Goal: Use online tool/utility: Use online tool/utility

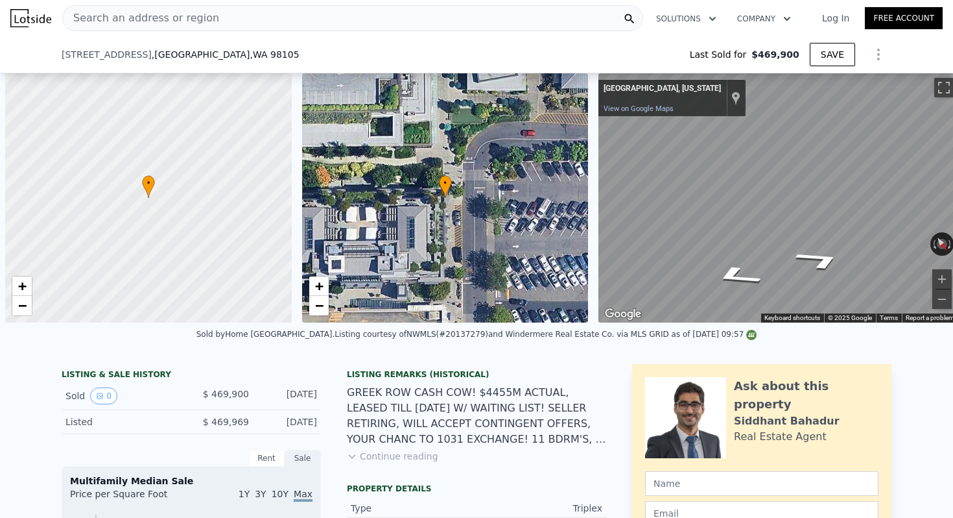
scroll to position [0, 5]
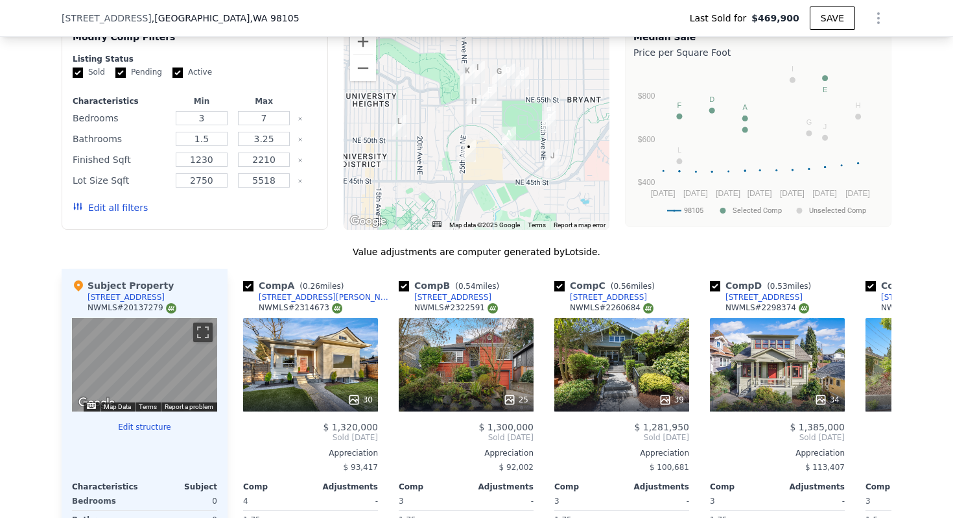
type input "$ 1,368,000"
type input "$ 752,968"
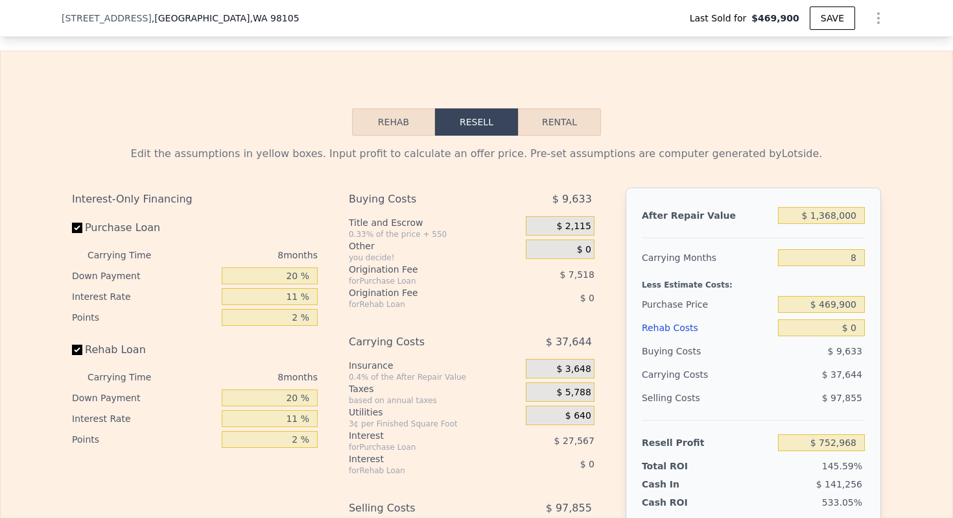
scroll to position [1735, 0]
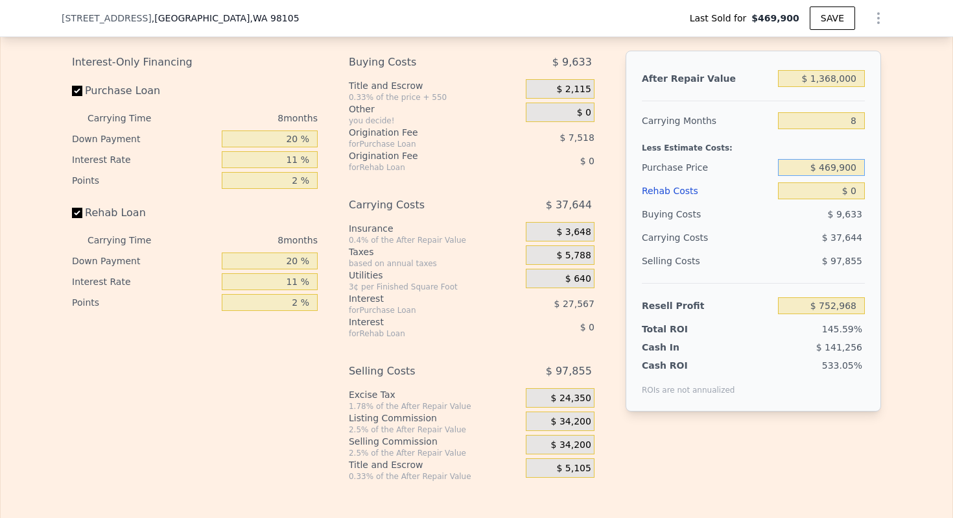
click at [839, 169] on input "$ 469,900" at bounding box center [821, 167] width 87 height 17
type input "$ 725,000"
click at [858, 185] on input "$ 0" at bounding box center [821, 190] width 87 height 17
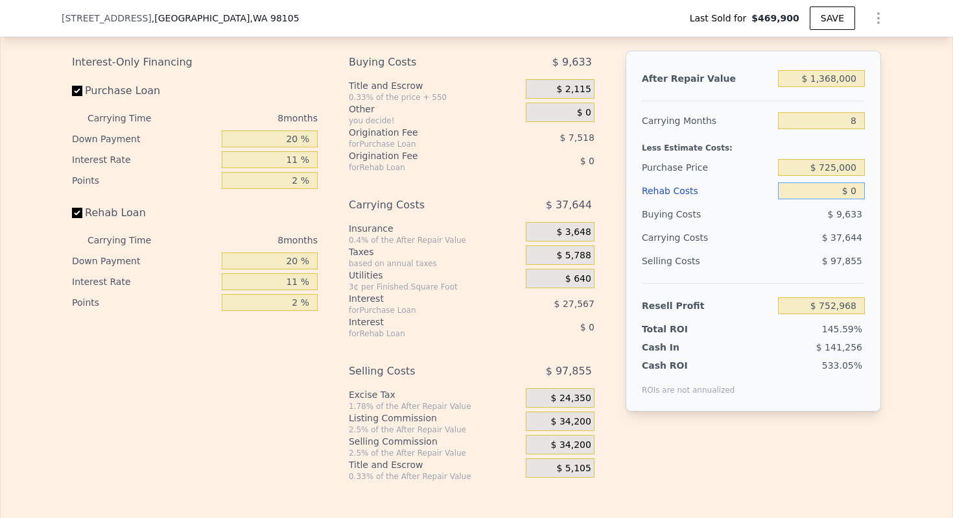
type input "$ 477,969"
click at [858, 185] on input "$ 0" at bounding box center [821, 190] width 87 height 17
type input "$ 2"
type input "$ 477,967"
type input "$ 22"
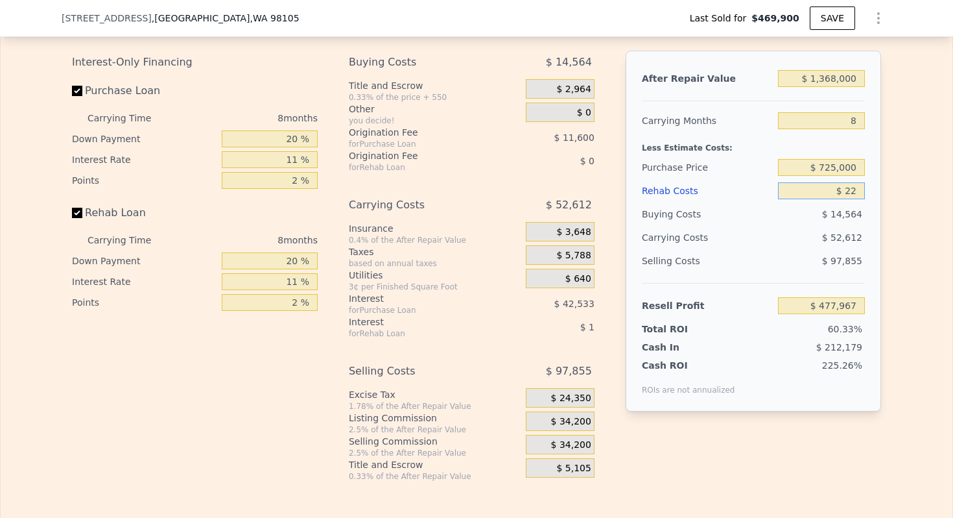
type input "$ 477,947"
type input "$ 220"
type input "$ 477,729"
type input "$ 2,200"
type input "$ 475,606"
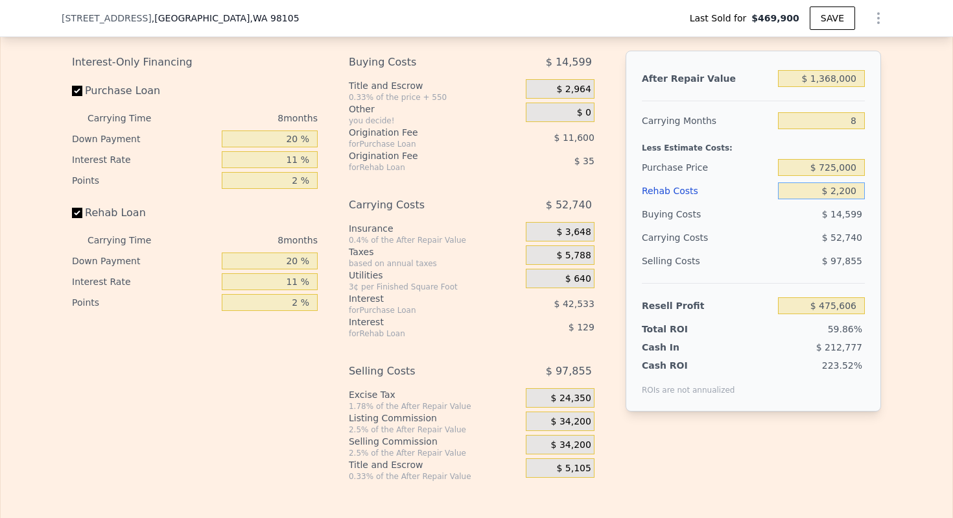
type input "$ 22,000"
type input "$ 454,329"
type input "$ 220"
type input "$ 477,729"
type input "$ 22"
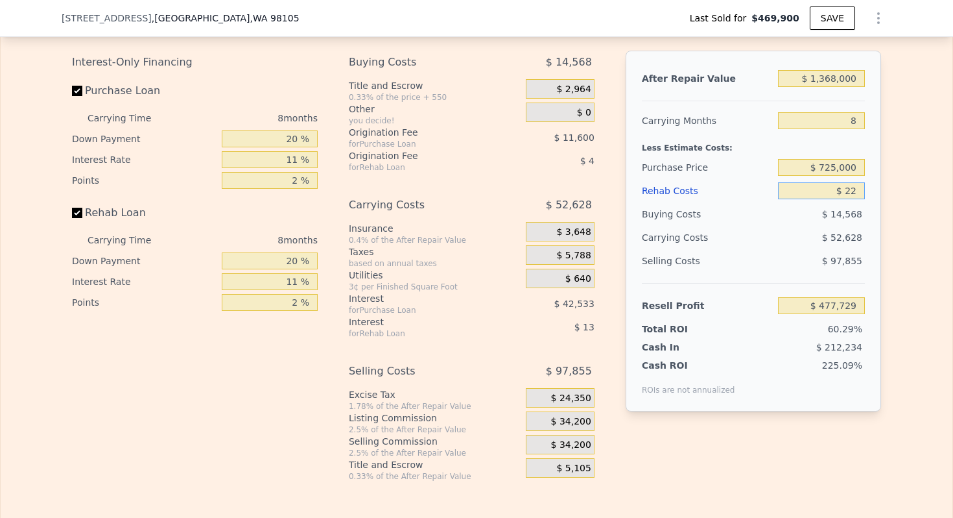
type input "$ 477,947"
type input "$ 225"
type input "$ 477,724"
type input "$ 2,250"
type input "$ 475,547"
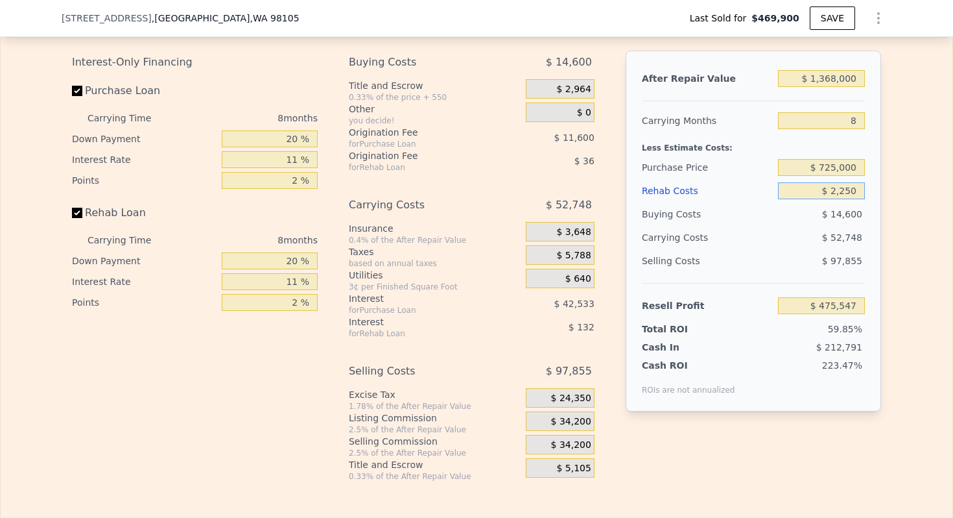
type input "$ 22,500"
type input "$ 453,789"
type input "$ 225,000"
type input "$ 236,169"
type input "$ 225,000"
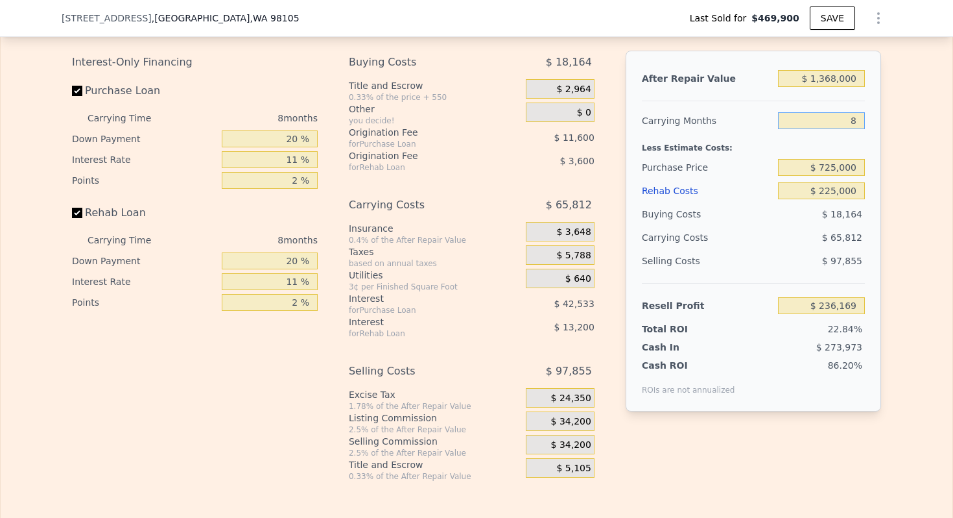
click at [853, 115] on input "8" at bounding box center [821, 120] width 87 height 17
click at [844, 83] on input "$ 1,368,000" at bounding box center [821, 78] width 87 height 17
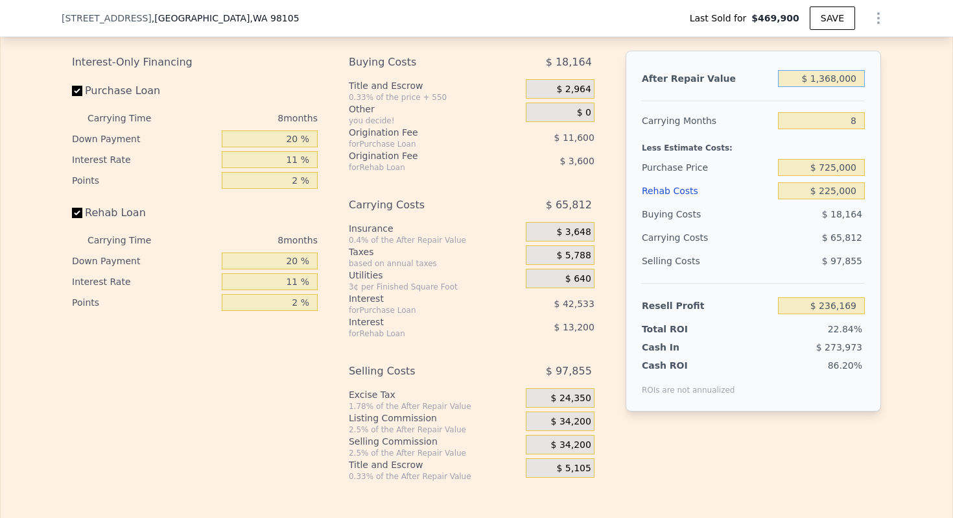
click at [844, 83] on input "$ 1,368,000" at bounding box center [821, 78] width 87 height 17
type input "$ 1"
type input "-$ 1,030,877"
type input "$ 15"
type input "-$ 1,030,863"
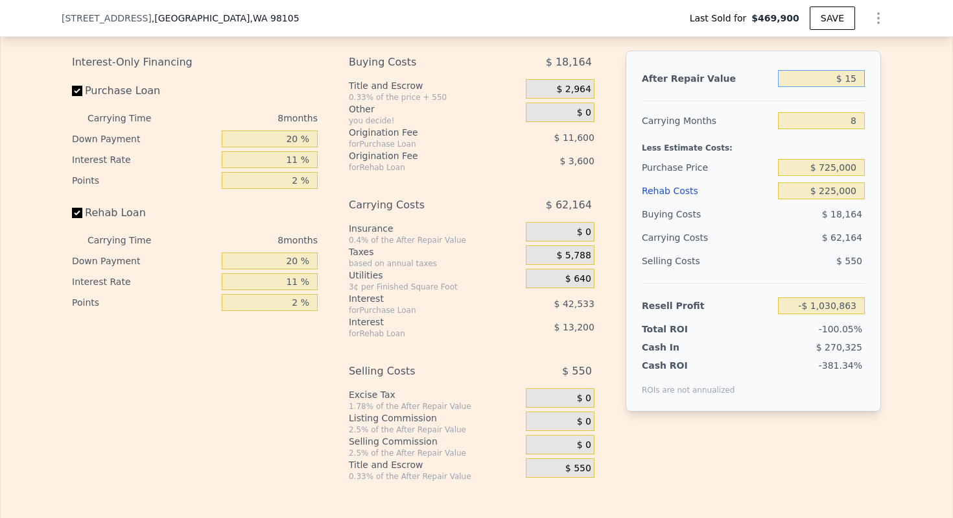
type input "$ 150"
type input "-$ 1,030,739"
type input "$ 1,500"
type input "-$ 1,029,490"
type input "$ 15,000"
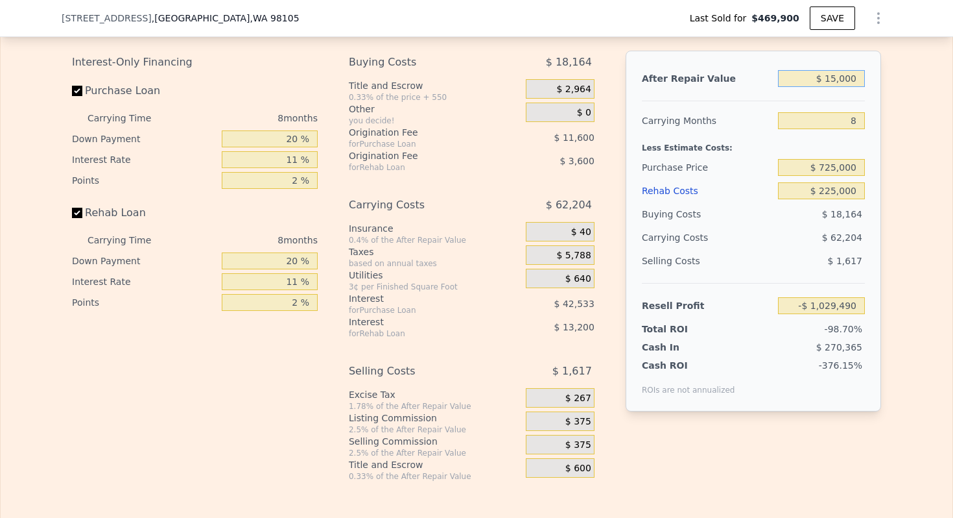
type input "-$ 1,016,985"
type input "$ 150,000"
type input "-$ 891,948"
click at [843, 168] on input "$ 725,000" at bounding box center [821, 167] width 87 height 17
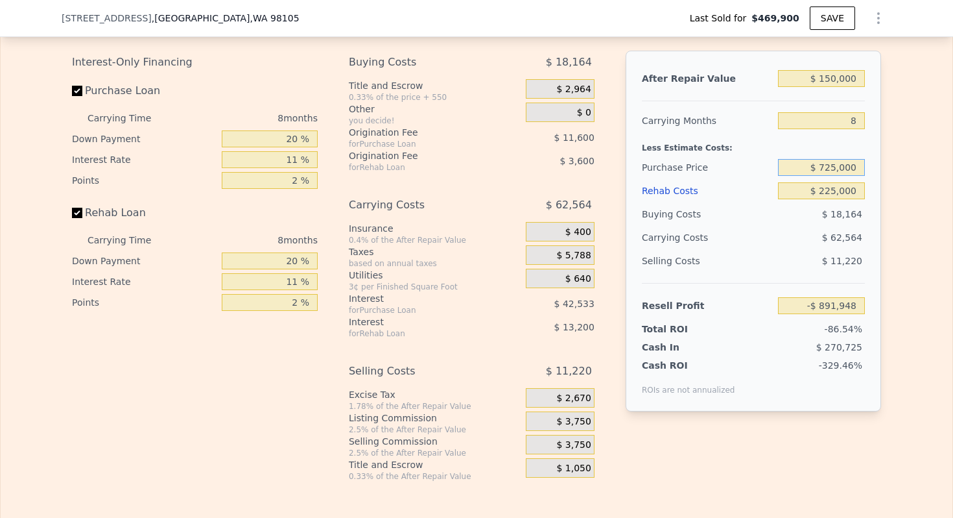
click at [843, 168] on input "$ 725,000" at bounding box center [821, 167] width 87 height 17
click at [858, 80] on input "$ 150,000" at bounding box center [821, 78] width 87 height 17
type input "$ 1,500,000"
type input "$ 358,427"
type input "$ 1,500,000"
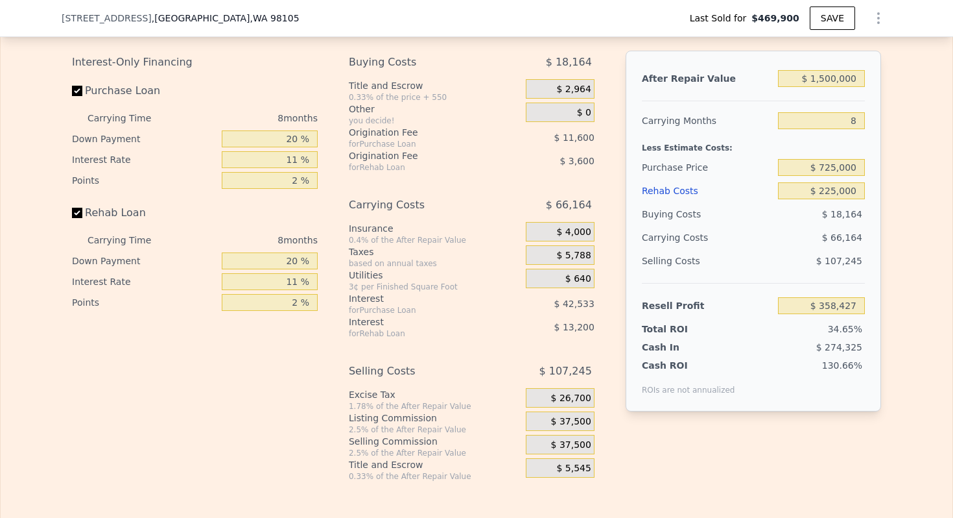
click at [704, 139] on div "Less Estimate Costs:" at bounding box center [753, 143] width 223 height 23
click at [286, 137] on input "20 %" at bounding box center [270, 138] width 96 height 17
type input "10 %"
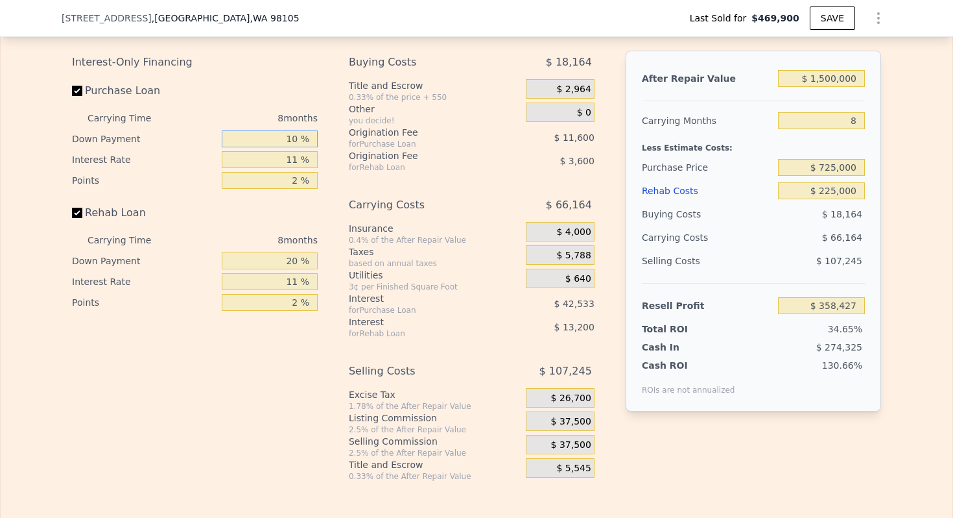
type input "$ 351,665"
type input "10 %"
click at [291, 161] on input "11 %" at bounding box center [270, 159] width 96 height 17
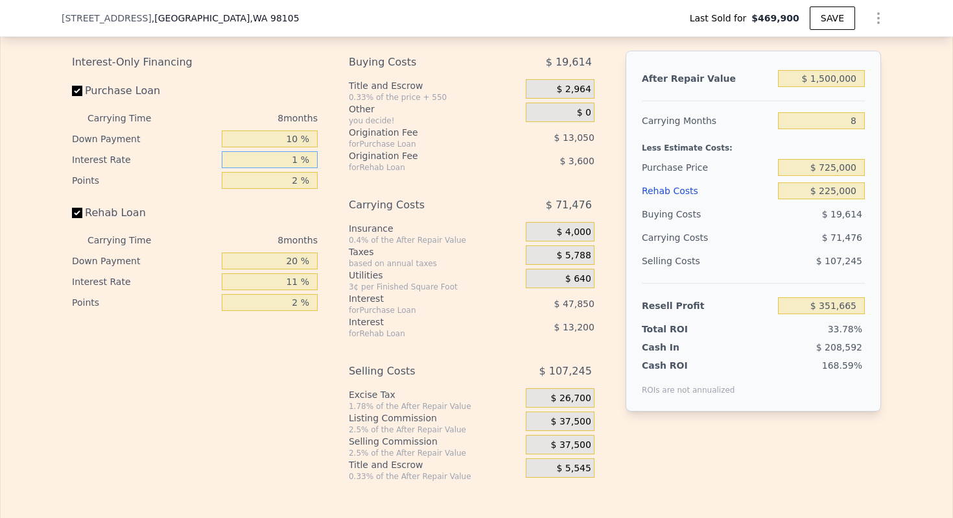
type input "10 %"
type input "$ 356,009"
type input "10 %"
click at [291, 178] on input "2 %" at bounding box center [270, 180] width 96 height 17
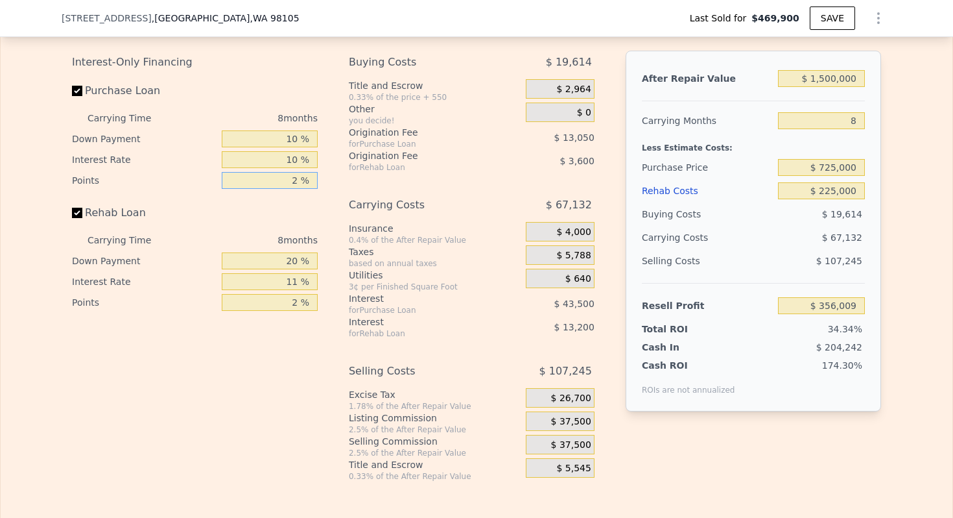
click at [291, 178] on input "2 %" at bounding box center [270, 180] width 96 height 17
type input "1 %"
type input "$ 362,534"
type input "1 %"
click at [290, 265] on input "20 %" at bounding box center [270, 260] width 96 height 17
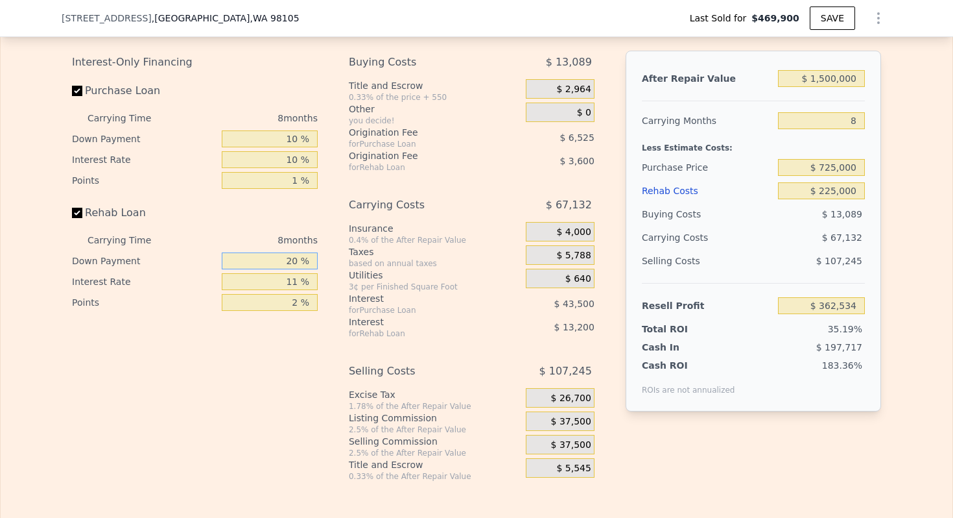
click at [290, 265] on input "20 %" at bounding box center [270, 260] width 96 height 17
type input "10 %"
type input "$ 360,436"
type input "10 %"
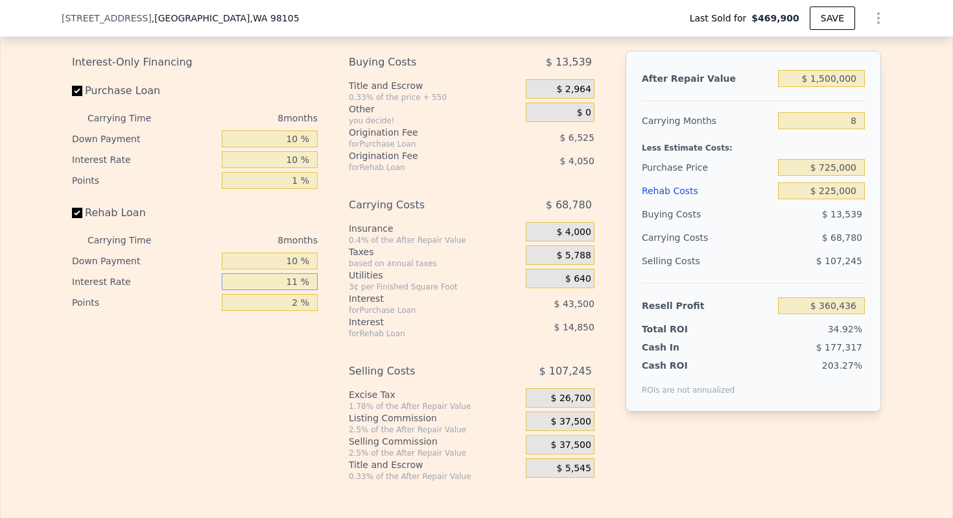
click at [291, 281] on input "11 %" at bounding box center [270, 281] width 96 height 17
type input "10 %"
type input "$ 361,780"
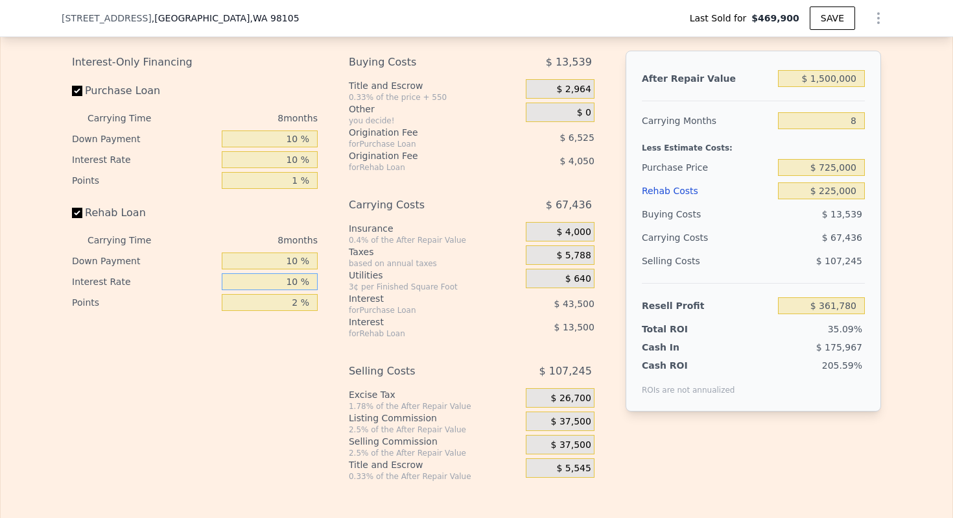
type input "10 %"
click at [291, 298] on input "2 %" at bounding box center [270, 302] width 96 height 17
type input "1 %"
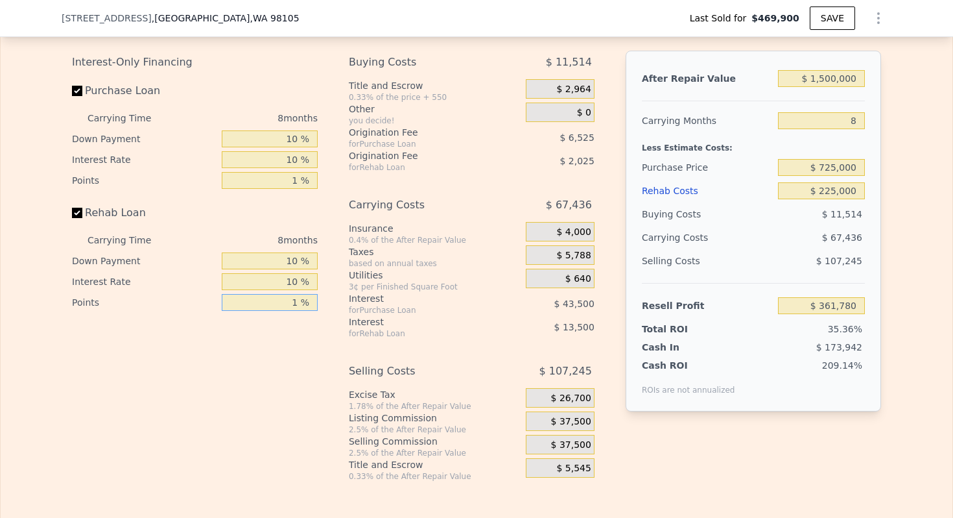
type input "$ 363,805"
type input "1 %"
click at [403, 329] on div "for Rehab Loan" at bounding box center [421, 333] width 145 height 10
click at [831, 167] on input "$ 725,000" at bounding box center [821, 167] width 87 height 17
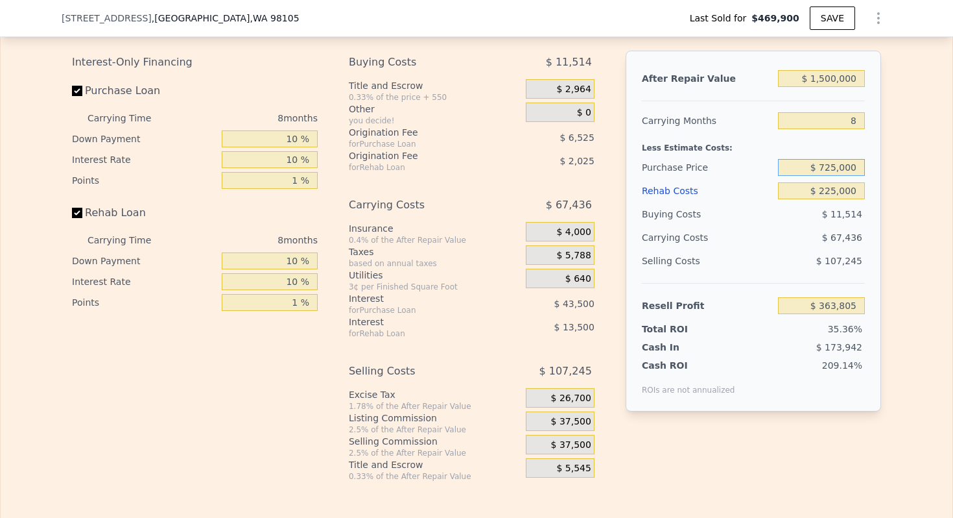
type input "$ 1,368,000"
type input "$ 0"
type input "$ 752,968"
type input "$ 430,000"
click at [853, 190] on input "$ 0" at bounding box center [821, 190] width 87 height 17
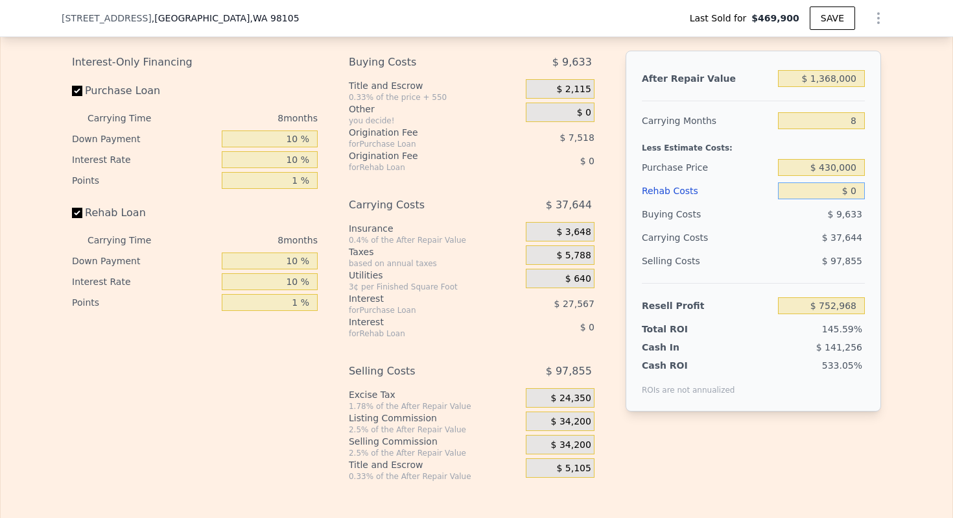
type input "$ 795,983"
click at [853, 190] on input "$ 0" at bounding box center [821, 190] width 87 height 17
type input "$ 4"
type input "$ 795,979"
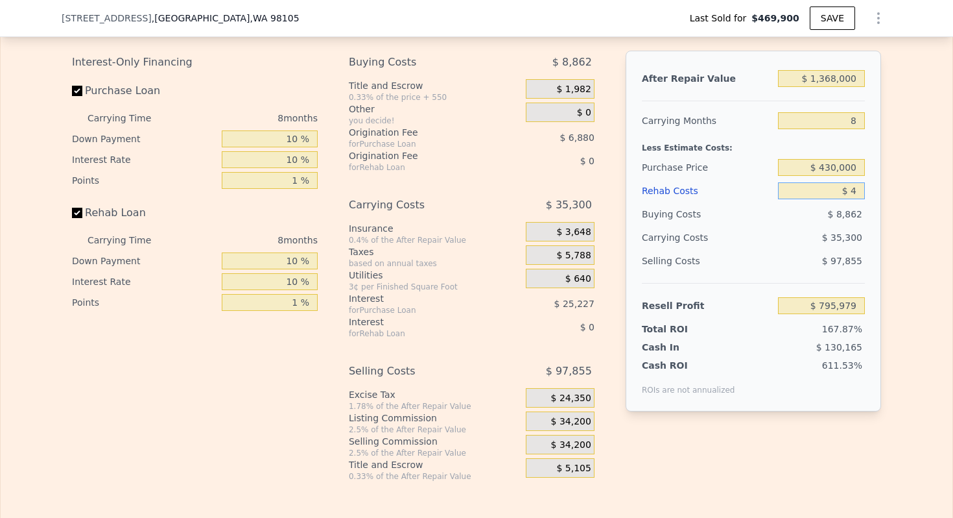
type input "$ 45"
type input "$ 795,937"
type input "$ 450"
type input "$ 795,502"
type input "$ 4,500"
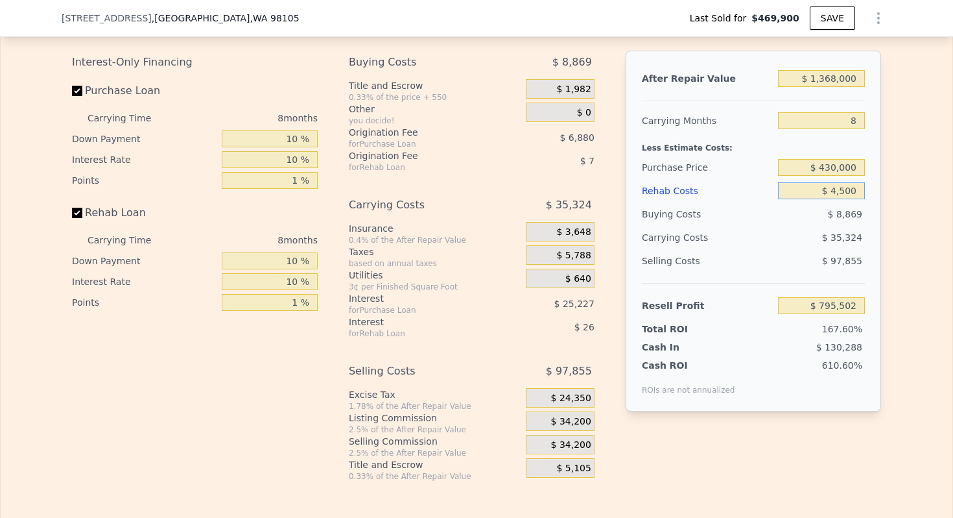
type input "$ 791,147"
type input "$ 45,000"
type input "$ 747,623"
type input "$ 45,000"
click at [852, 121] on input "8" at bounding box center [821, 120] width 87 height 17
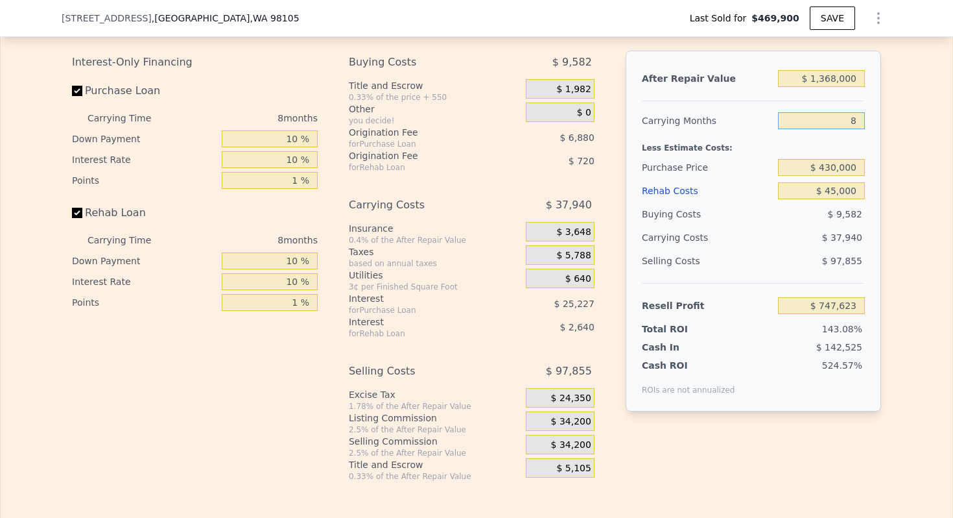
click at [852, 121] on input "8" at bounding box center [821, 120] width 87 height 17
type input "4"
type input "$ 766,593"
type input "4"
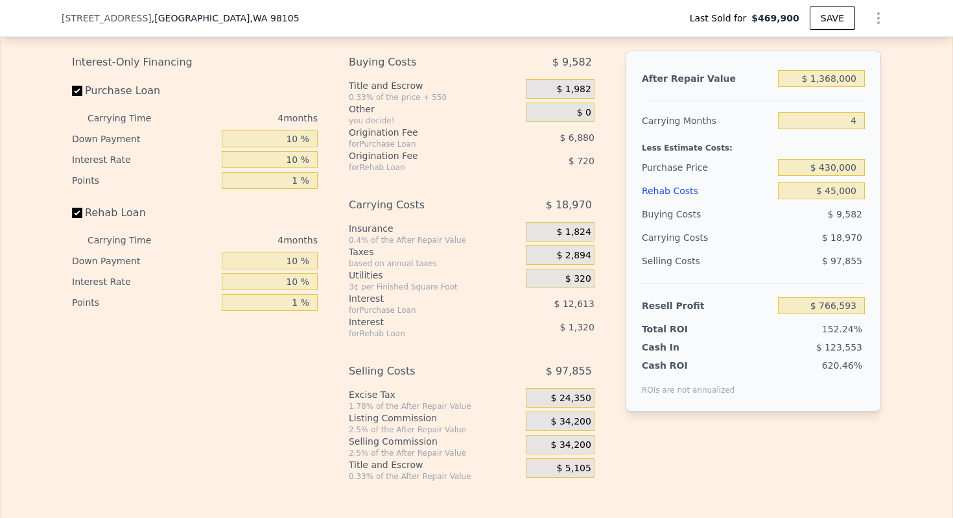
click at [571, 419] on span "$ 34,200" at bounding box center [571, 422] width 40 height 12
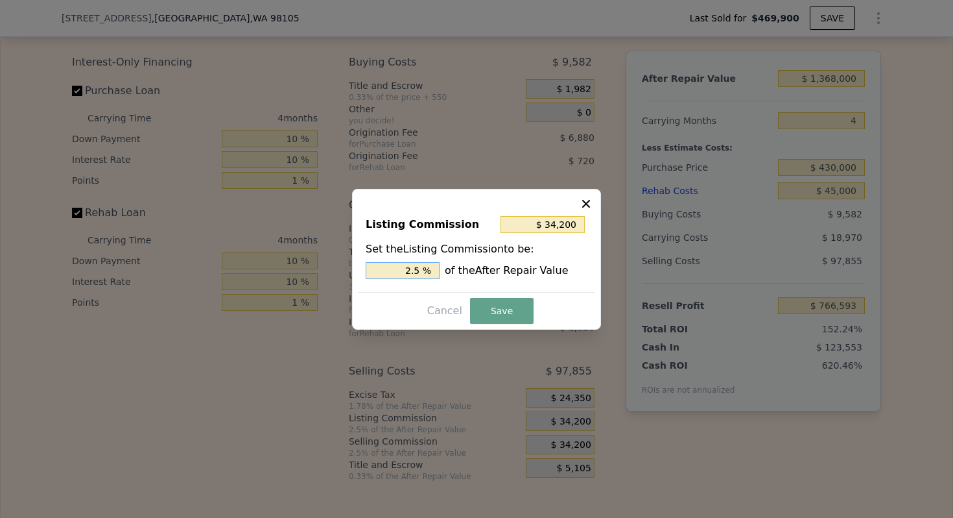
click at [416, 268] on input "2.5 %" at bounding box center [403, 270] width 74 height 17
type input "$ 0"
type input "0 %"
click at [505, 311] on button "Save" at bounding box center [502, 311] width 64 height 26
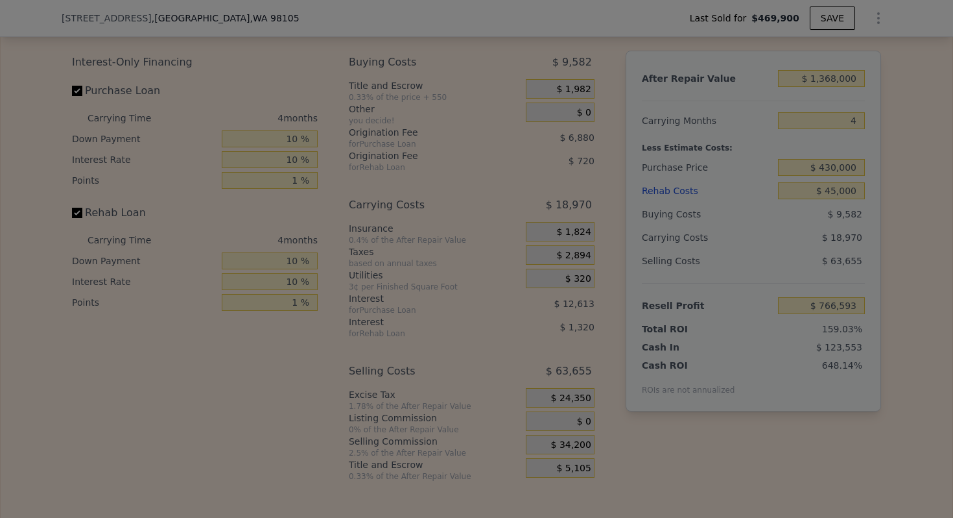
type input "$ 800,793"
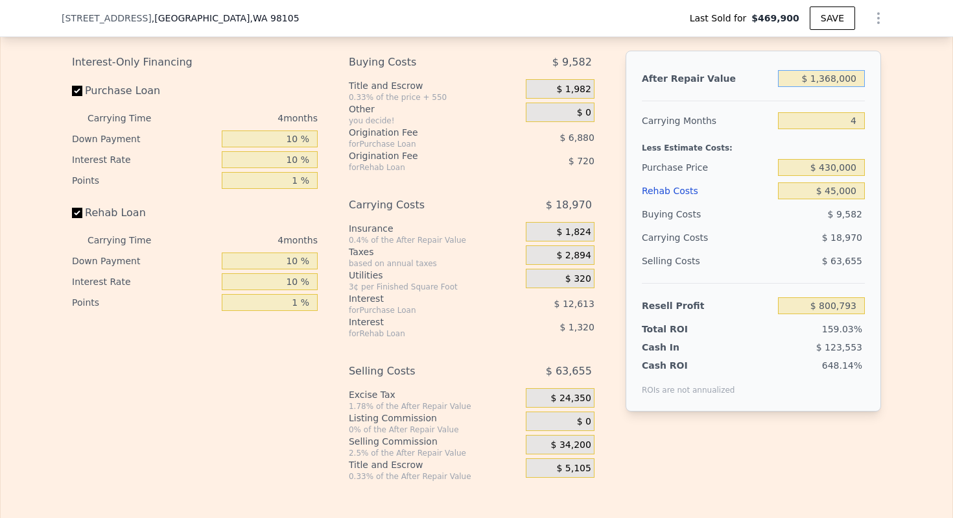
click at [839, 76] on input "$ 1,368,000" at bounding box center [821, 78] width 87 height 17
type input "$ 550"
type input "-$ 501,755"
type input "$ 5,500"
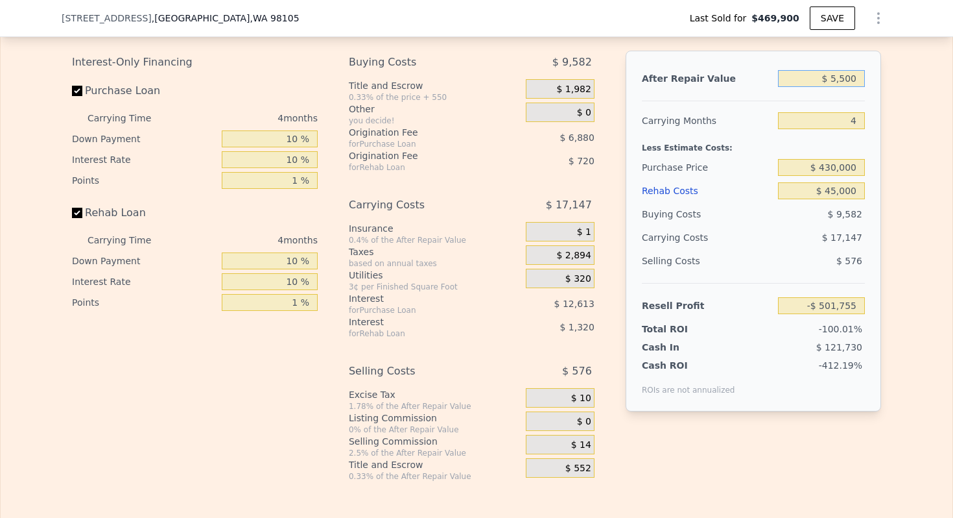
type input "-$ 497,039"
type input "$ 55,000"
type input "-$ 449,888"
type input "$ 550,000"
type input "$ 21,617"
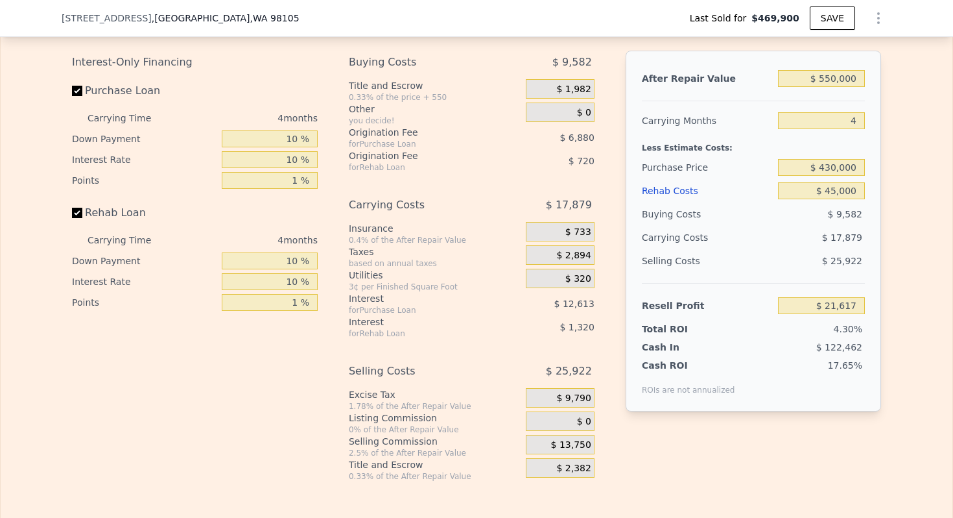
click at [687, 141] on div "Less Estimate Costs:" at bounding box center [753, 143] width 223 height 23
click at [571, 82] on div "$ 1,982" at bounding box center [560, 88] width 69 height 19
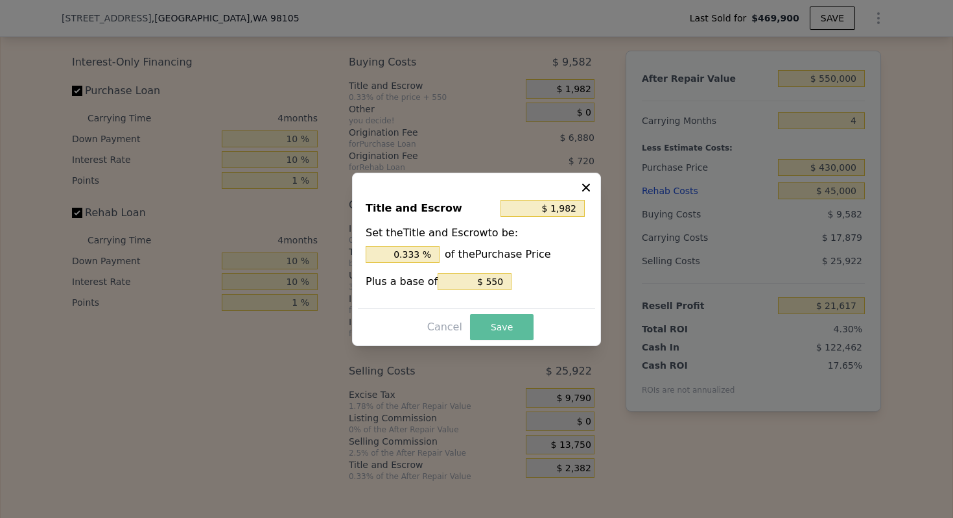
click at [519, 328] on button "Save" at bounding box center [502, 327] width 64 height 26
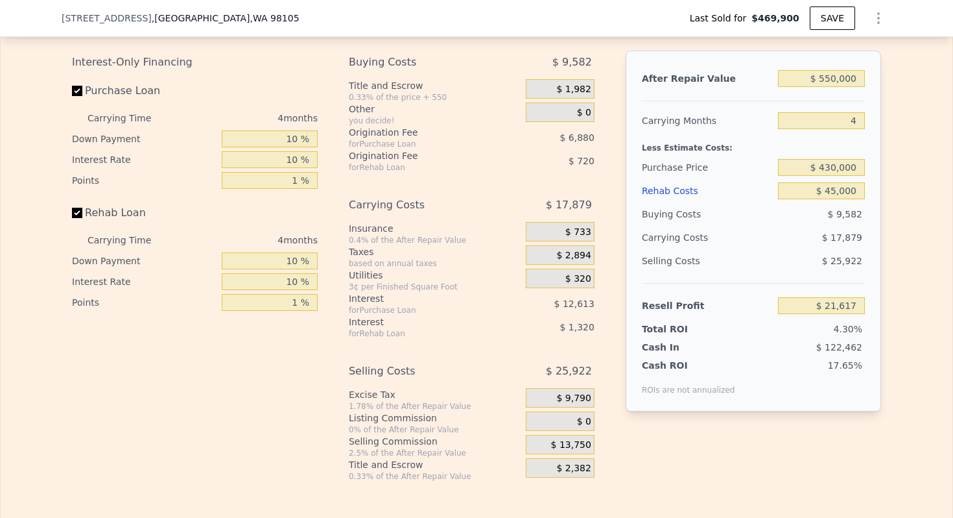
type input "$ 1,368,000"
type input "8"
type input "$ 0"
type input "$ 752,968"
click at [848, 84] on input "$ 1,368,000" at bounding box center [821, 78] width 87 height 17
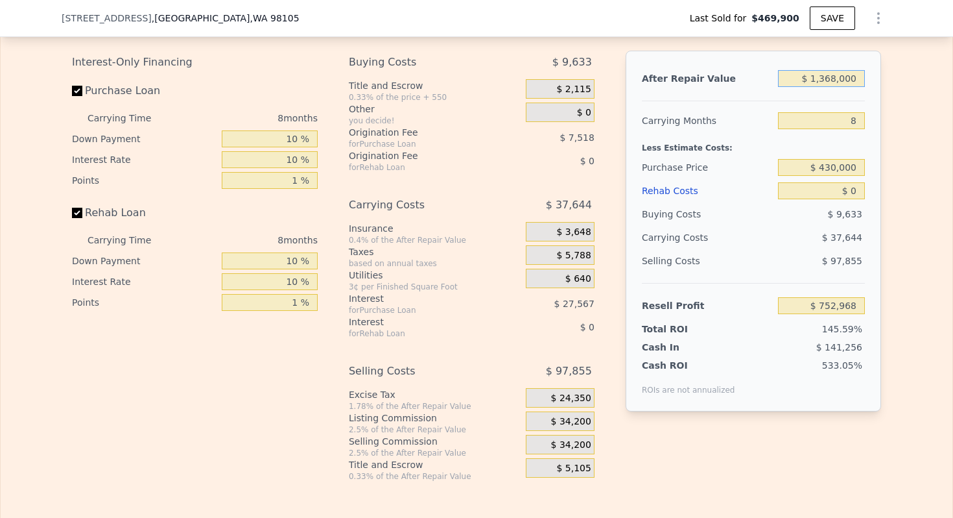
click at [848, 84] on input "$ 1,368,000" at bounding box center [821, 78] width 87 height 17
type input "$ 550"
type input "-$ 513,570"
type input "$ 5,500"
type input "-$ 508,986"
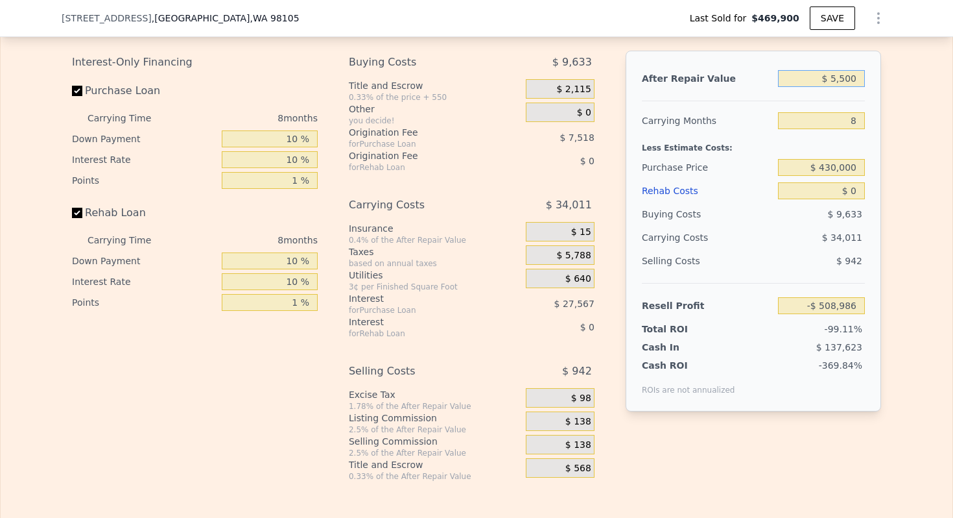
type input "$ 55,000"
type input "-$ 463,138"
type input "$ 550,000"
type input "-$ 4,668"
type input "$ 550,000"
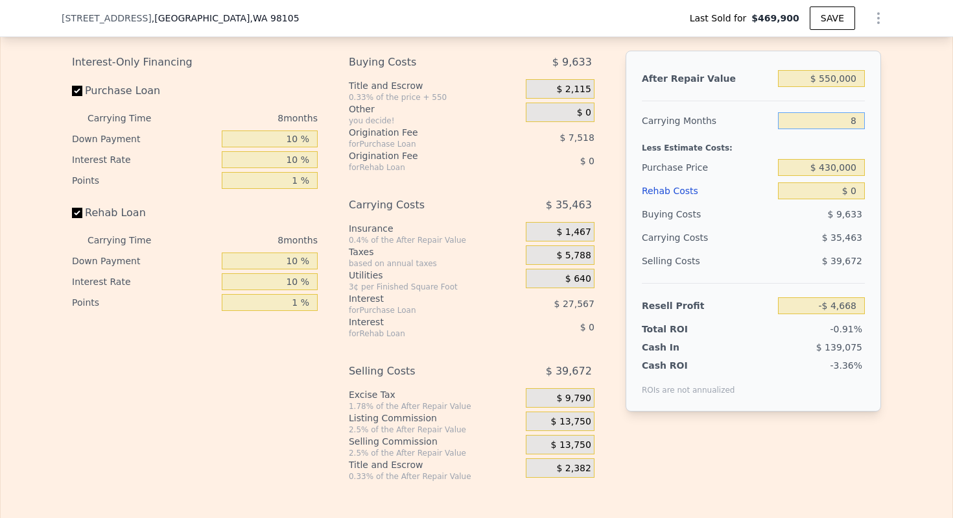
click at [851, 115] on input "8" at bounding box center [821, 120] width 87 height 17
type input "4"
type input "$ 13,064"
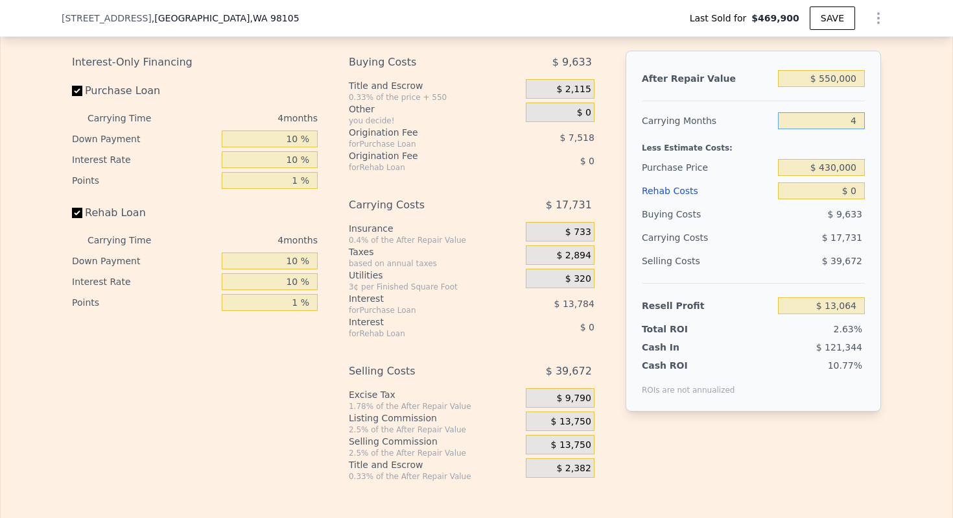
type input "4"
click at [575, 420] on span "$ 13,750" at bounding box center [571, 422] width 40 height 12
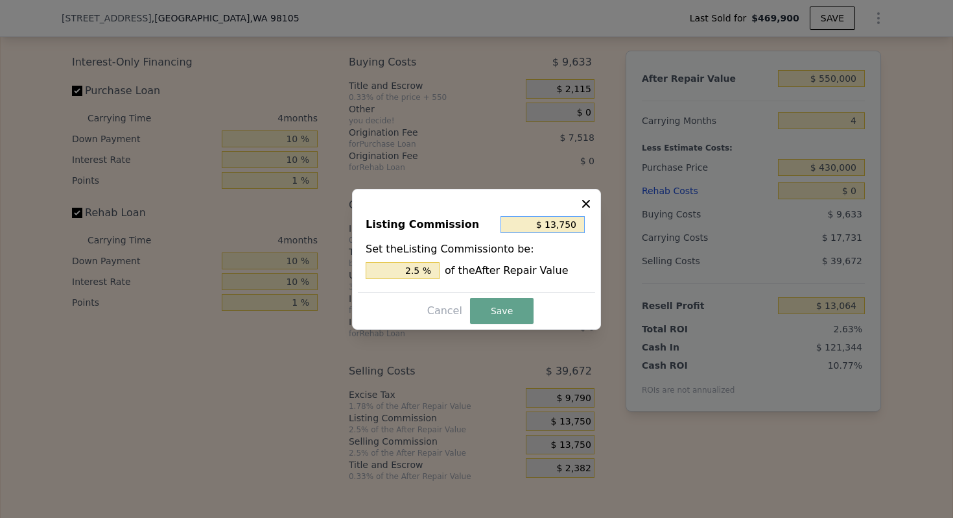
click at [557, 221] on input "$ 13,750" at bounding box center [543, 224] width 84 height 17
type input "$ 0"
type input "0 %"
type input "$ 0"
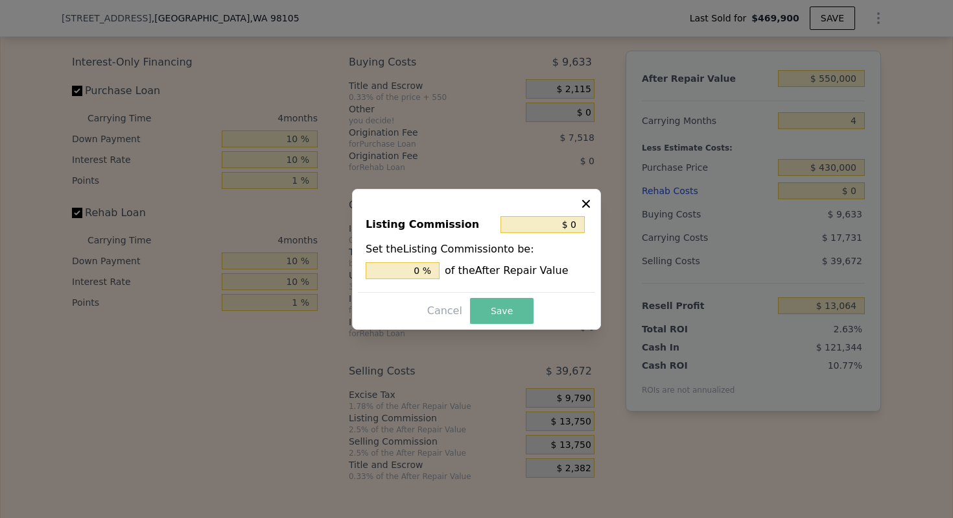
click at [489, 313] on button "Save" at bounding box center [502, 311] width 64 height 26
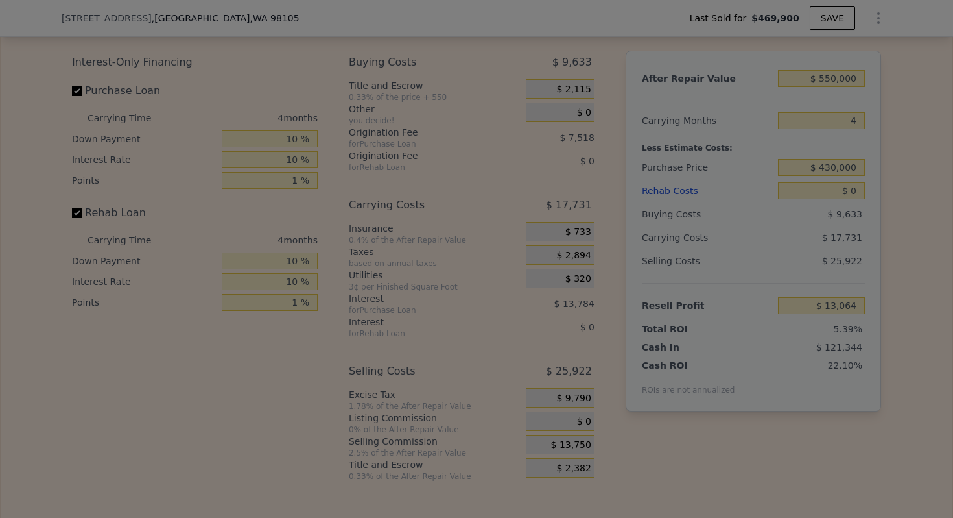
type input "$ 26,814"
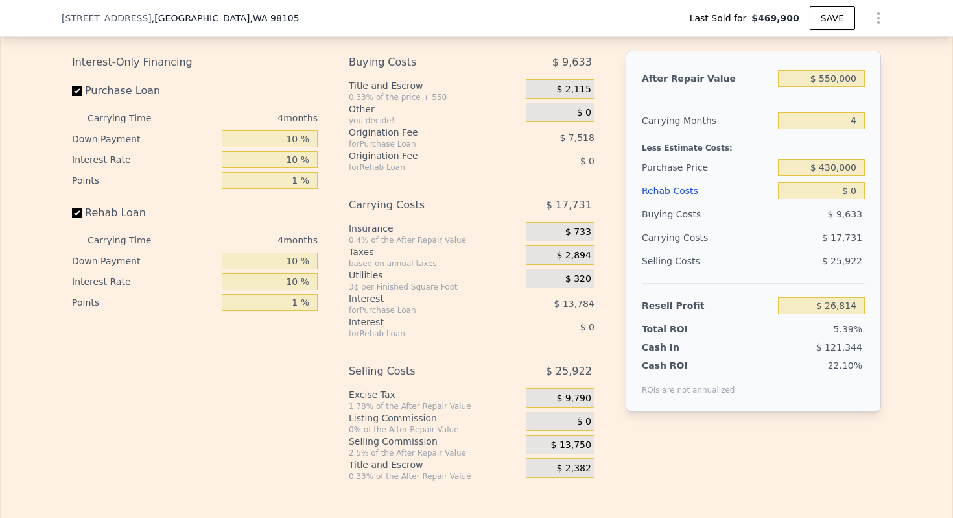
scroll to position [1717, 0]
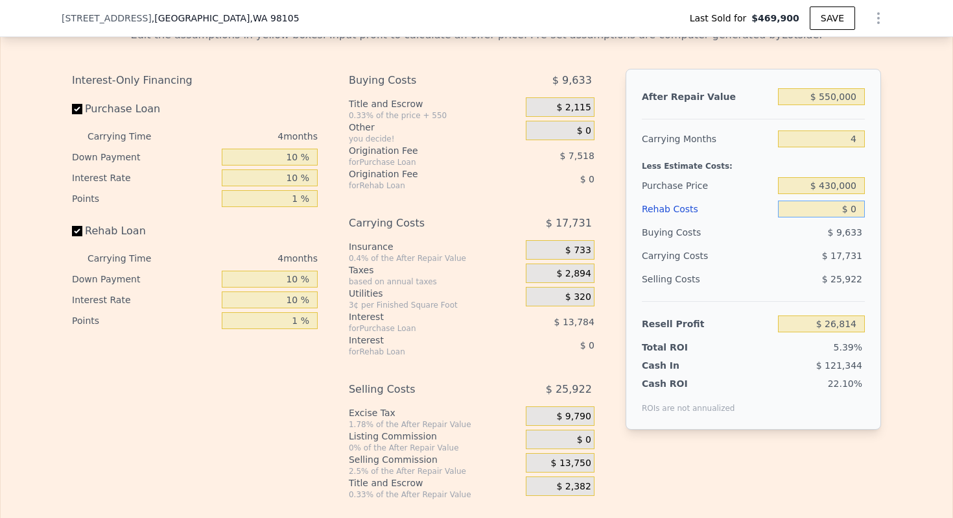
click at [855, 213] on input "$ 0" at bounding box center [821, 208] width 87 height 17
type input "$ 450"
type input "$ 26,810"
type input "$ 4,500"
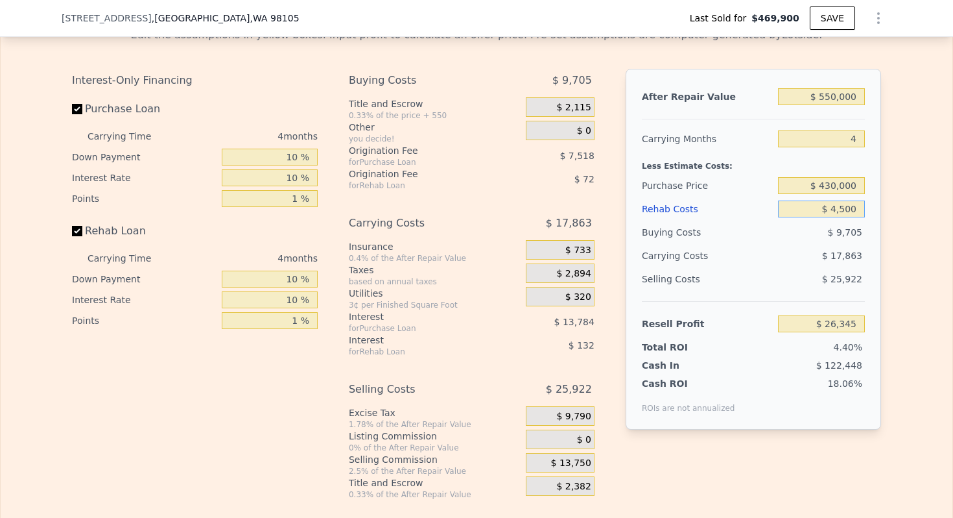
type input "$ 22,110"
type input "$ 45,000"
type input "-$ 20,226"
type input "$ 45,000"
click at [691, 168] on div "Less Estimate Costs:" at bounding box center [753, 161] width 223 height 23
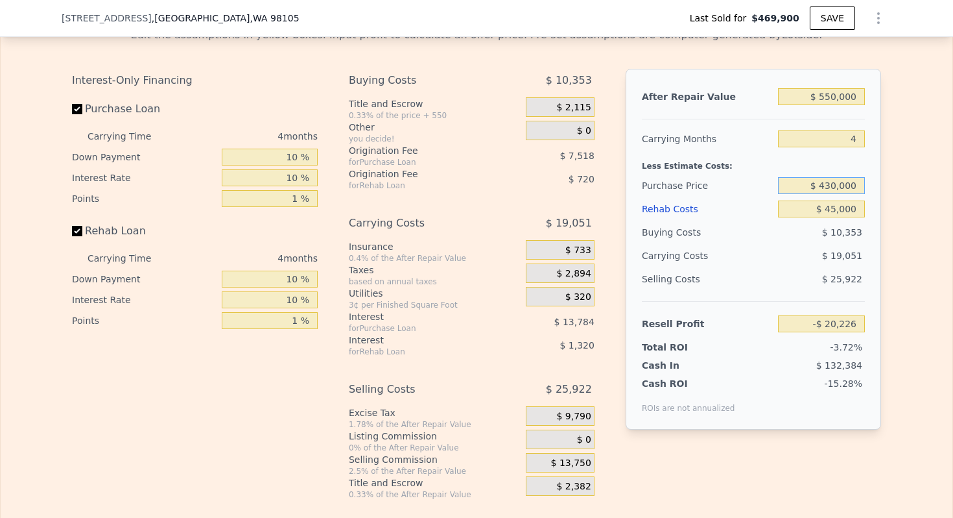
click at [842, 184] on input "$ 430,000" at bounding box center [821, 185] width 87 height 17
type input "$ 430,000"
click at [704, 184] on div "Purchase Price" at bounding box center [707, 185] width 131 height 23
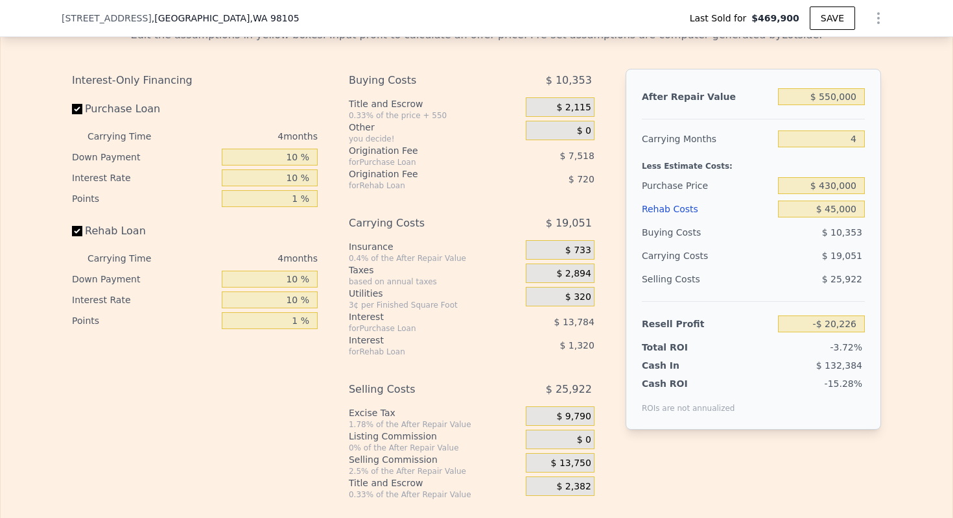
type input "$ 21,617"
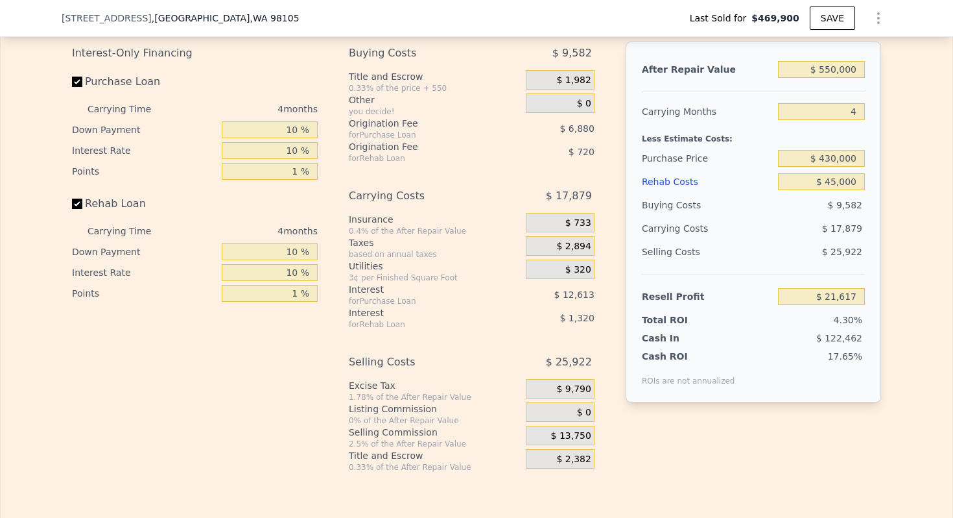
scroll to position [1726, 0]
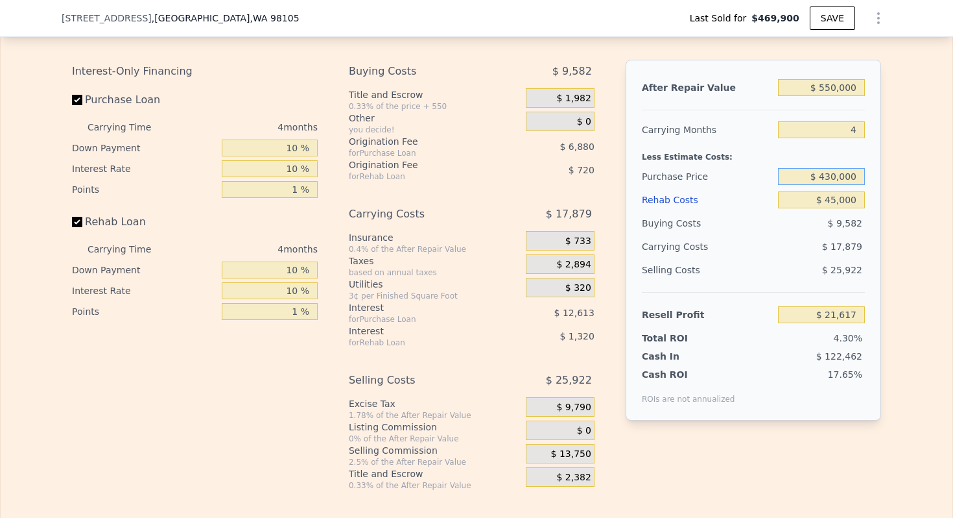
click at [842, 176] on input "$ 430,000" at bounding box center [821, 176] width 87 height 17
type input "$ 3"
type input "$ 1,368,000"
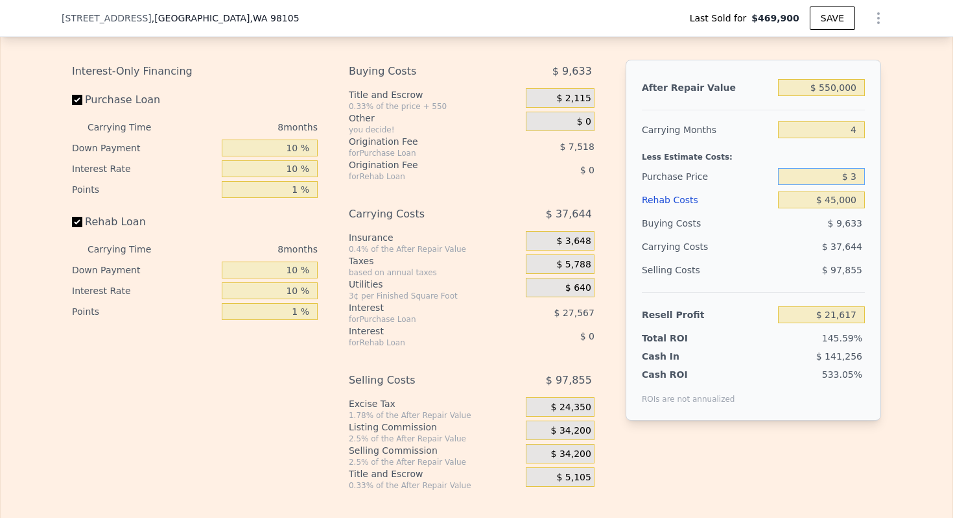
type input "8"
type input "$ 430,000"
type input "$ 0"
type input "$ 752,968"
click at [842, 176] on input "$ 430,000,000" at bounding box center [821, 176] width 87 height 17
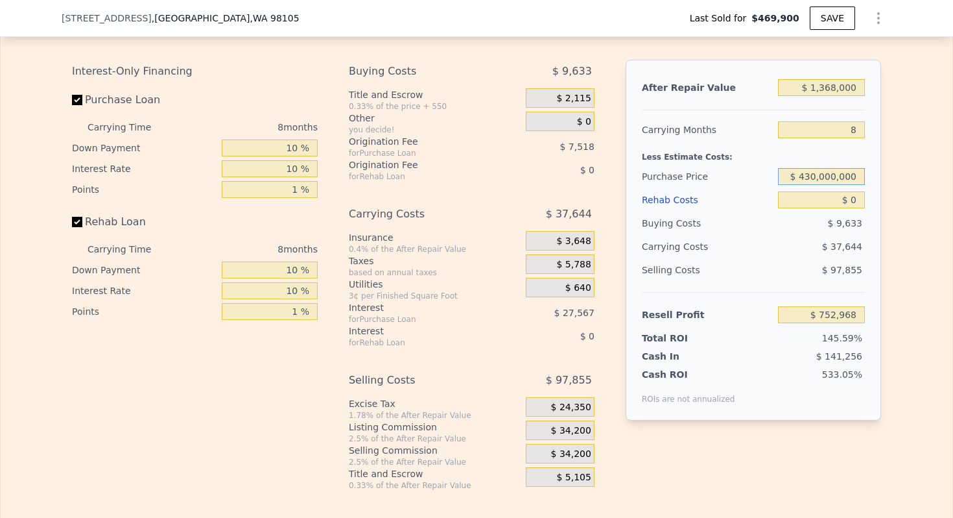
click at [842, 176] on input "$ 430,000,000" at bounding box center [821, 176] width 87 height 17
type input "$ 330,000"
click at [863, 204] on input "$ 0" at bounding box center [821, 199] width 87 height 17
type input "$ 903,780"
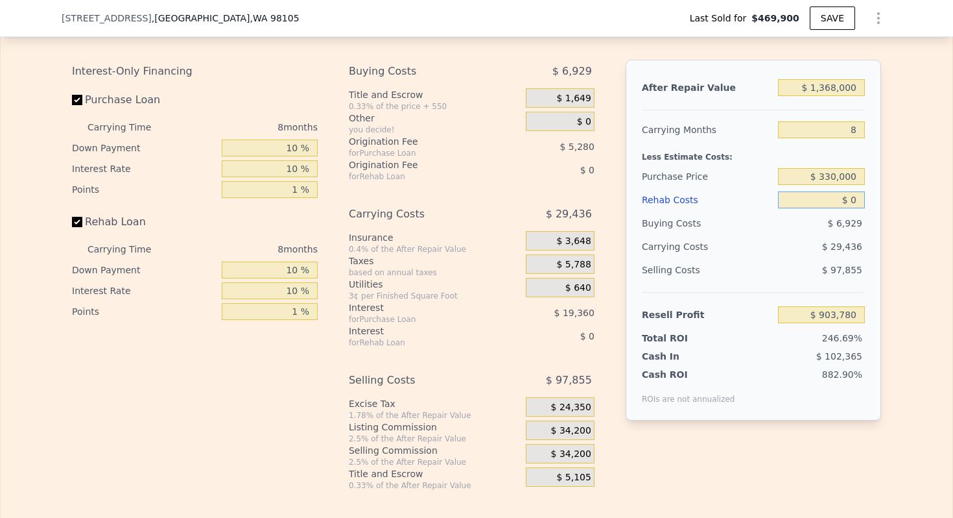
click at [863, 204] on input "$ 0" at bounding box center [821, 199] width 87 height 17
type input "$ 4"
type input "$ 903,776"
type input "$ 45"
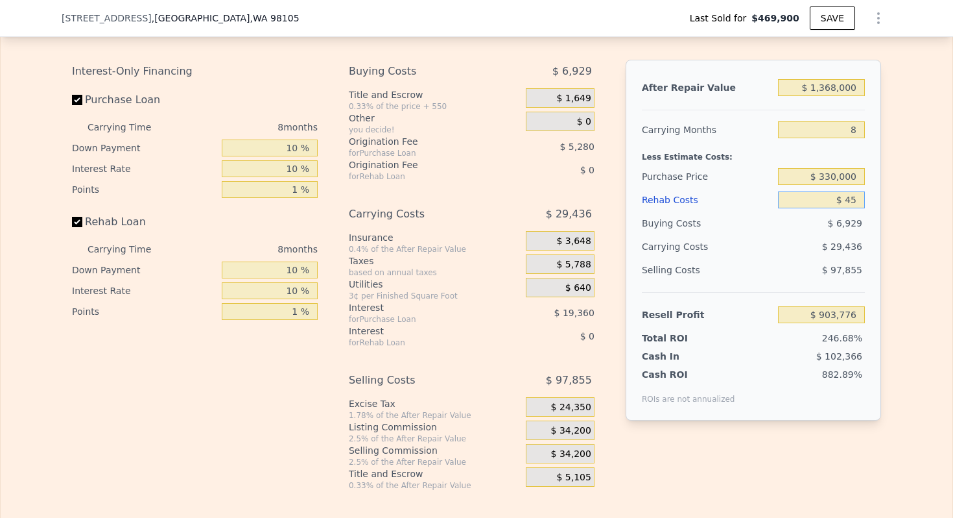
type input "$ 903,734"
type input "$ 450"
type input "$ 903,299"
type input "$ 4,500"
type input "$ 898,944"
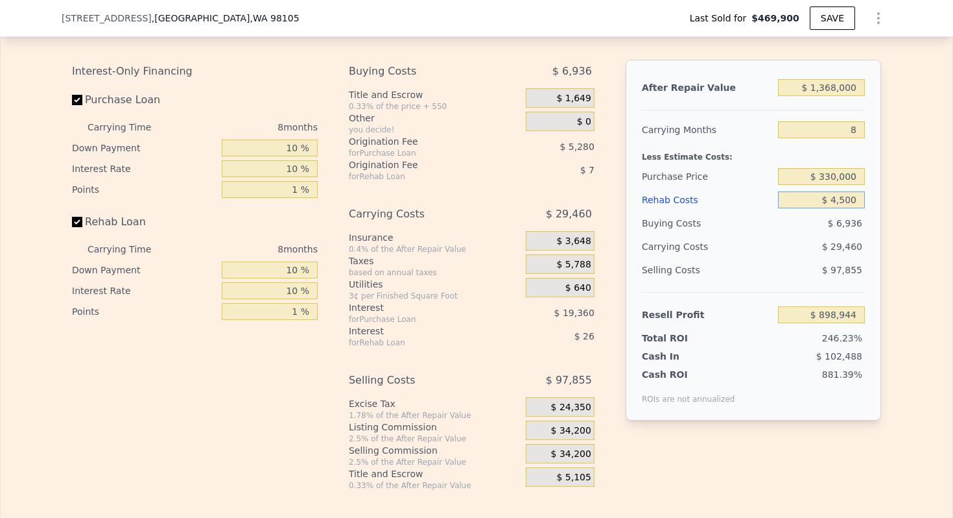
type input "$ 45,000"
type input "$ 855,420"
type input "$ 45,000"
click at [857, 128] on input "8" at bounding box center [821, 129] width 87 height 17
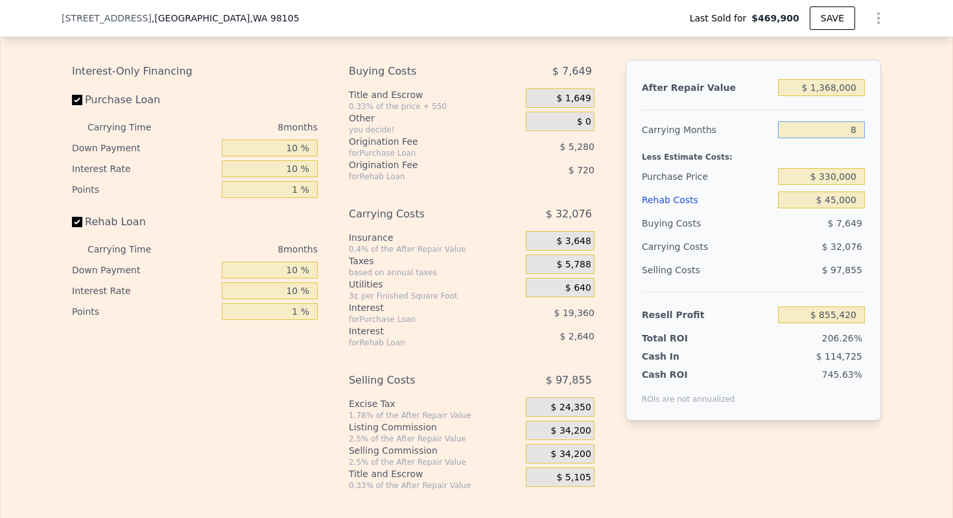
click at [857, 128] on input "8" at bounding box center [821, 129] width 87 height 17
type input "4"
type input "$ 871,458"
type input "4"
click at [579, 430] on span "$ 34,200" at bounding box center [571, 431] width 40 height 12
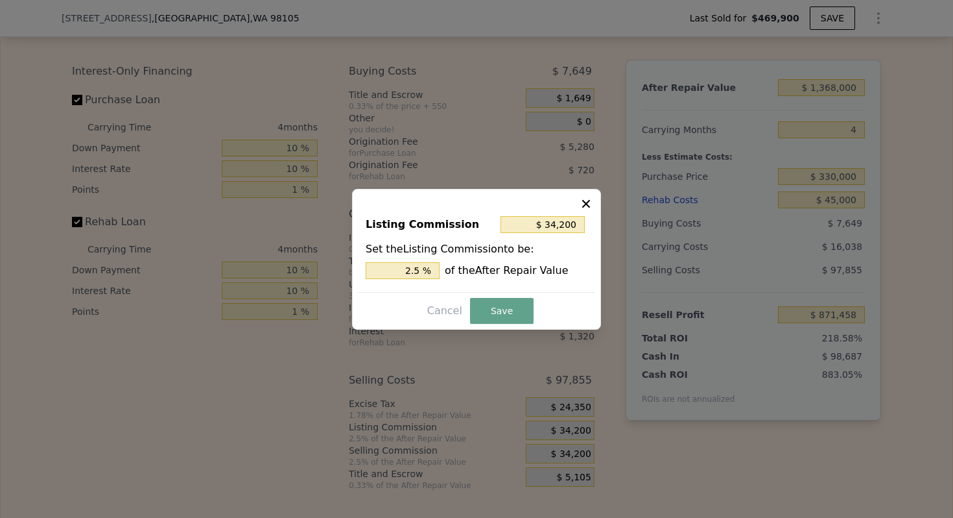
click at [416, 289] on div "Listing Commission $ 34,200 Set the Listing Commission to be: 2.5 % of the Afte…" at bounding box center [476, 248] width 237 height 87
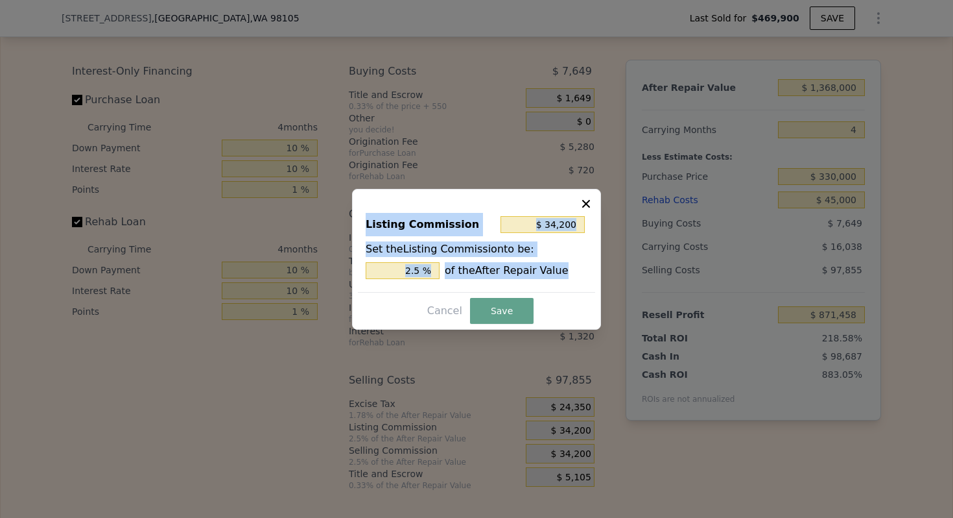
click at [416, 289] on div "Listing Commission $ 34,200 Set the Listing Commission to be: 2.5 % of the Afte…" at bounding box center [476, 248] width 237 height 87
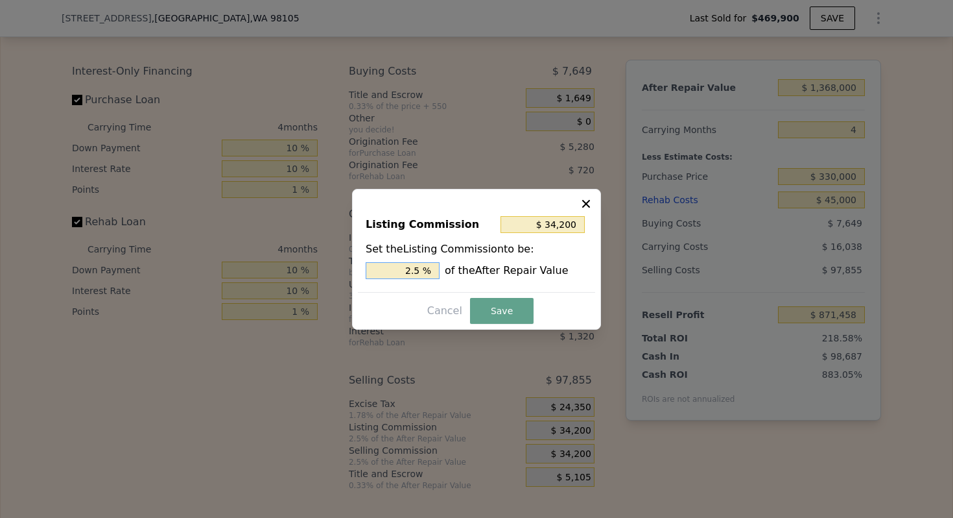
click at [416, 278] on input "2.5 %" at bounding box center [403, 270] width 74 height 17
click at [409, 271] on input "2.5 %" at bounding box center [403, 270] width 74 height 17
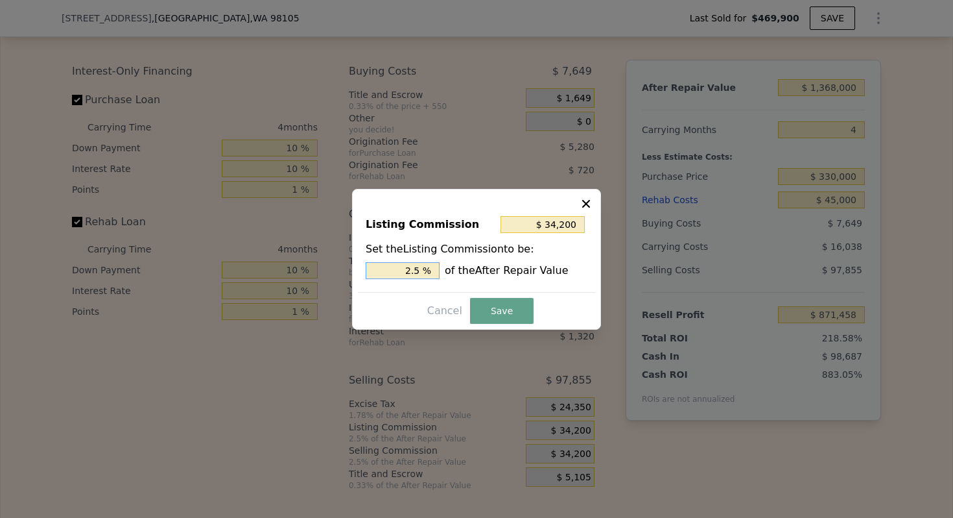
type input "$ 13,680"
type input "1. %"
type input "$ 20,520"
type input "1.5 %"
click at [521, 311] on button "Save" at bounding box center [502, 311] width 64 height 26
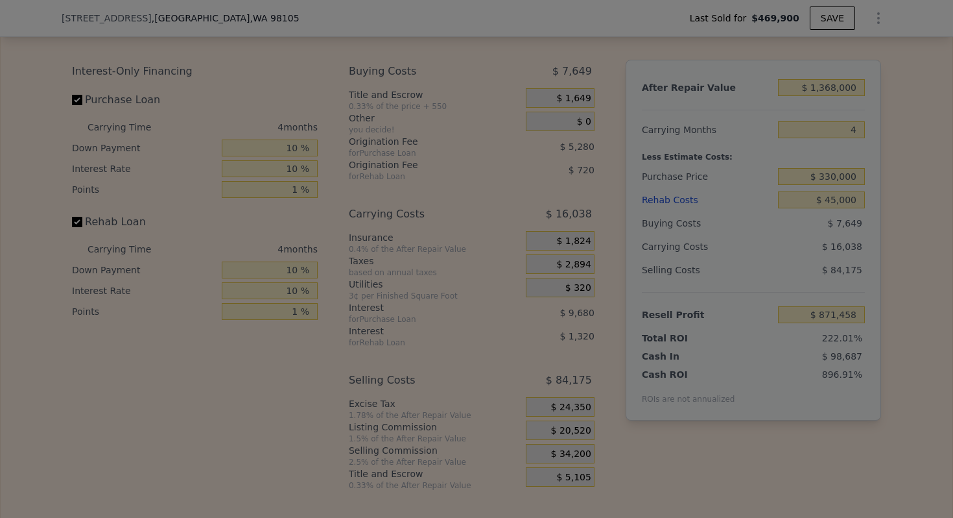
type input "$ 885,138"
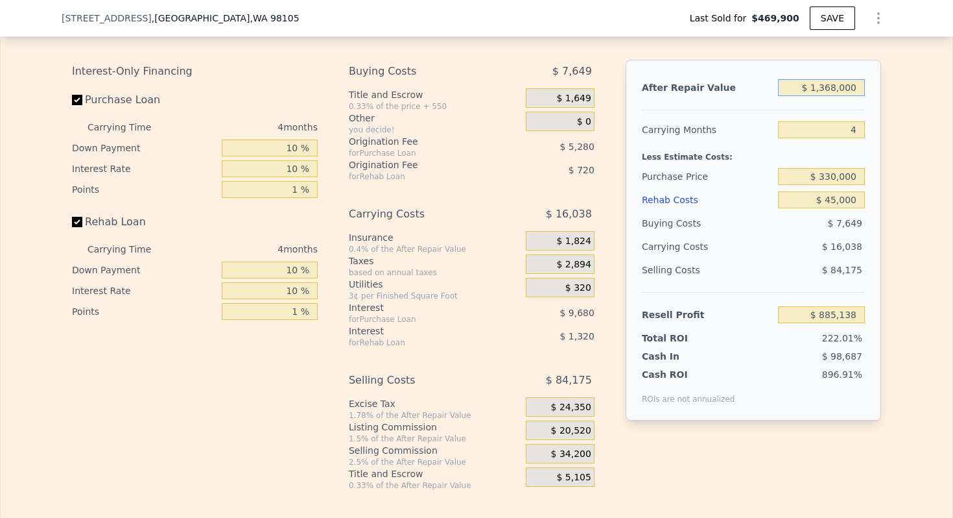
click at [821, 82] on input "$ 1,368,000" at bounding box center [821, 87] width 87 height 17
type input "$ 4"
type input "-$ 397,409"
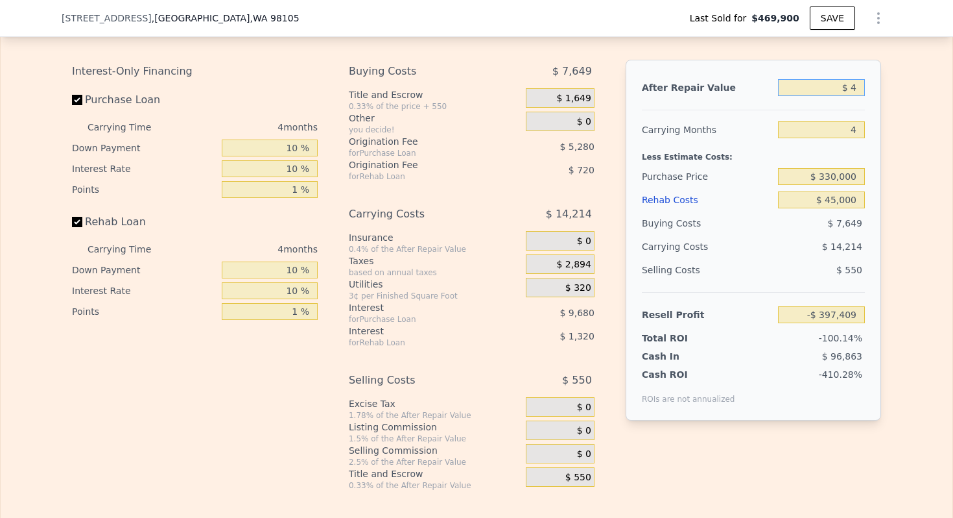
type input "$ 48"
type input "-$ 397,368"
type input "$ 480"
type input "-$ 396,964"
type input "$ 4,800"
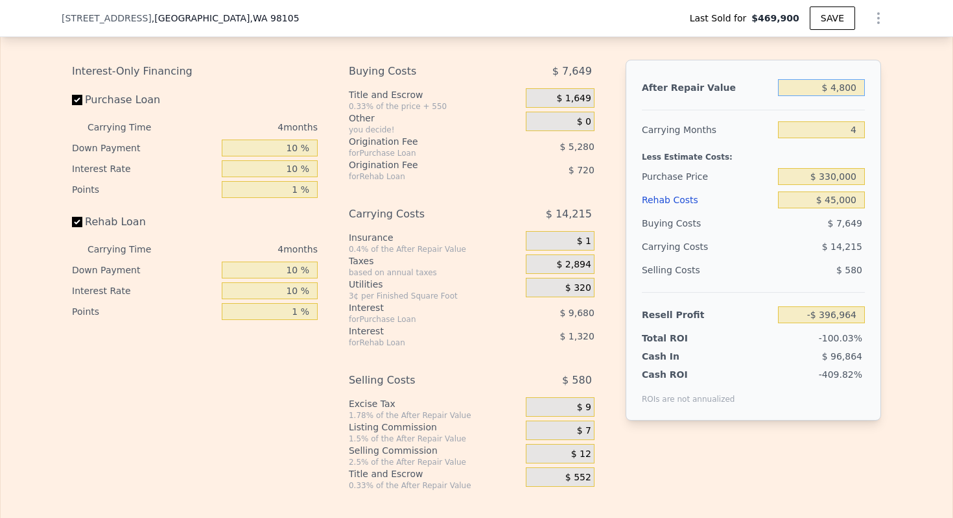
type input "-$ 392,912"
type input "$ 48,000"
type input "-$ 352,411"
type input "$ 480,000"
type input "$ 52,605"
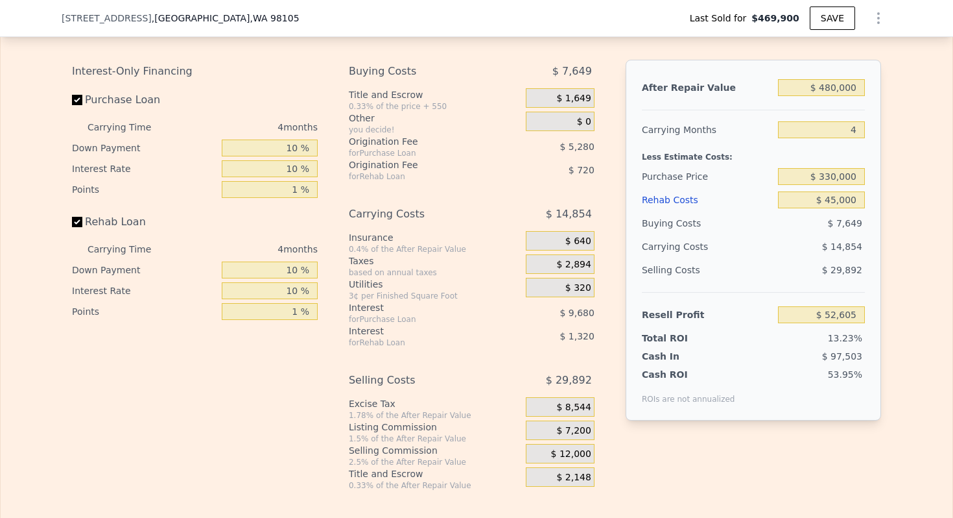
click at [660, 121] on div "Carrying Months" at bounding box center [707, 129] width 131 height 23
click at [842, 95] on input "$ 480,000" at bounding box center [821, 87] width 87 height 17
type input "$ 4"
type input "-$ 397,409"
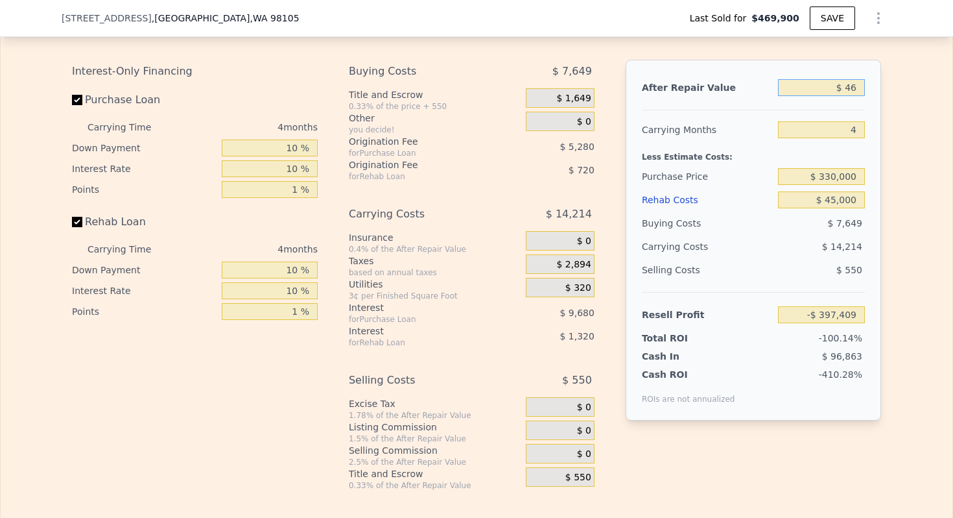
type input "$ 460"
type input "-$ 396,983"
type input "$ 4,600"
type input "-$ 393,100"
type input "$ 46,000"
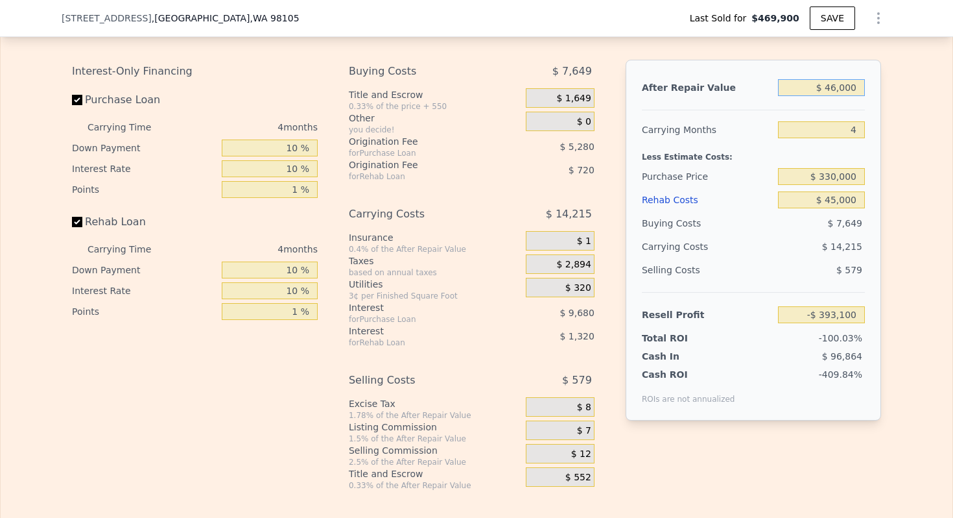
type input "-$ 354,286"
type input "$ 460,000"
type input "$ 33,854"
click at [748, 97] on div "After Repair Value" at bounding box center [707, 87] width 131 height 23
type input "$ 1,368,000"
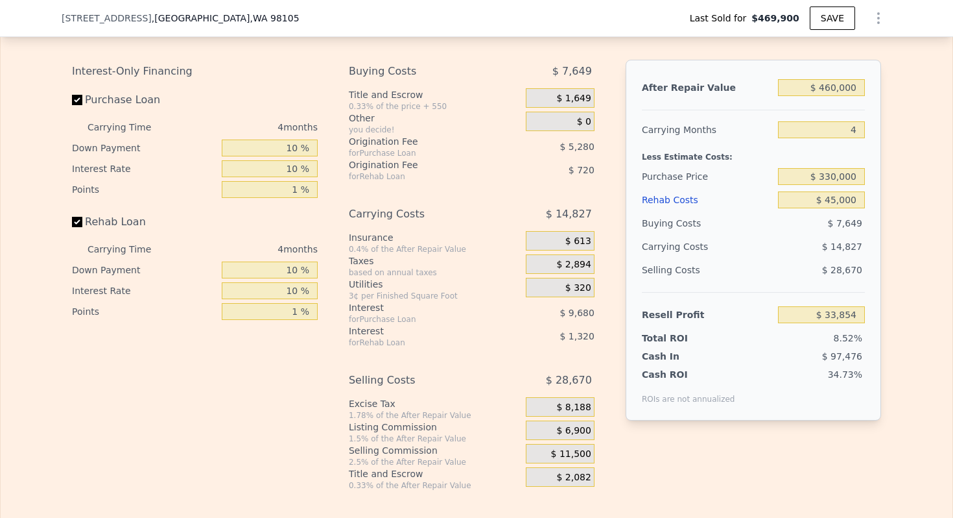
type input "8"
type input "$ 0"
type input "$ 752,968"
click at [861, 202] on input "$ 0" at bounding box center [821, 199] width 87 height 17
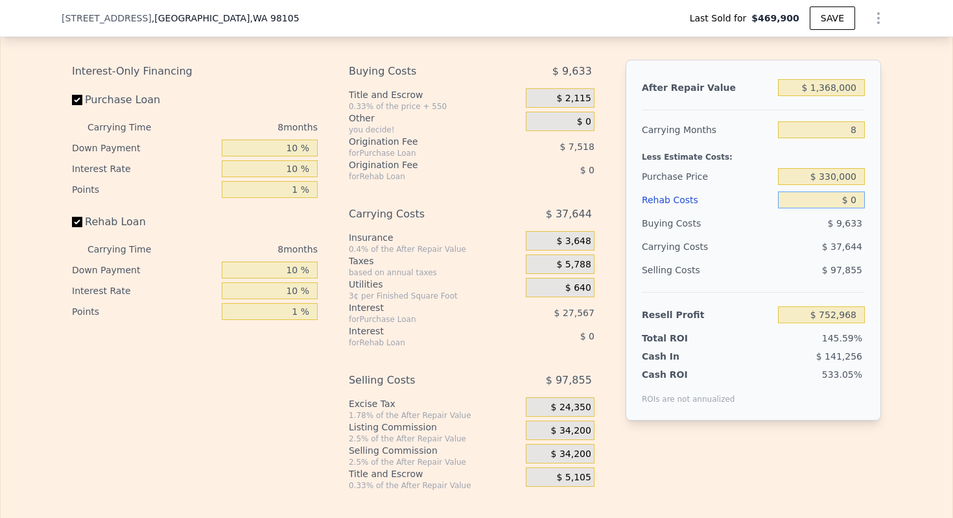
click at [861, 202] on input "$ 0" at bounding box center [821, 199] width 87 height 17
type input "$ 4"
type input "$ 752,964"
type input "$ 45"
type input "$ 752,922"
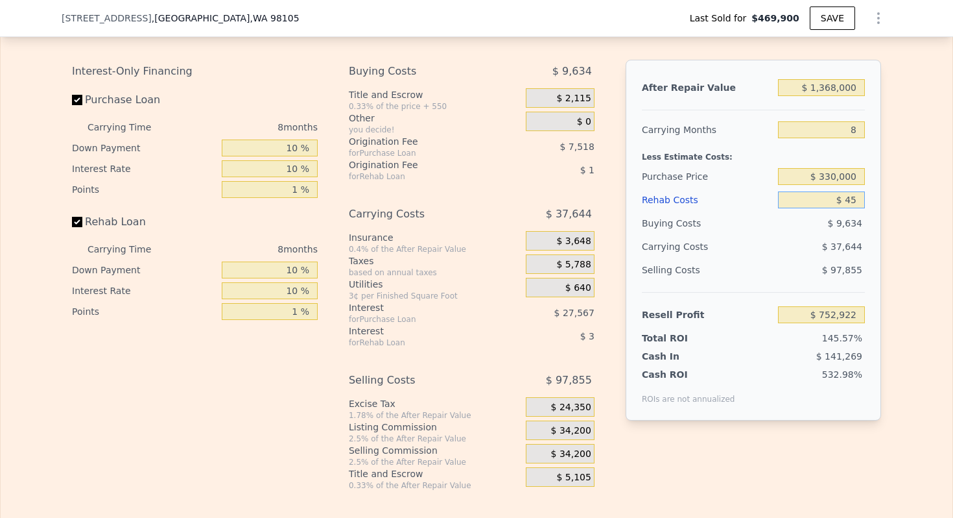
type input "$ 450"
type input "$ 752,487"
type input "$ 4,500"
type input "$ 748,132"
type input "$ 45,000"
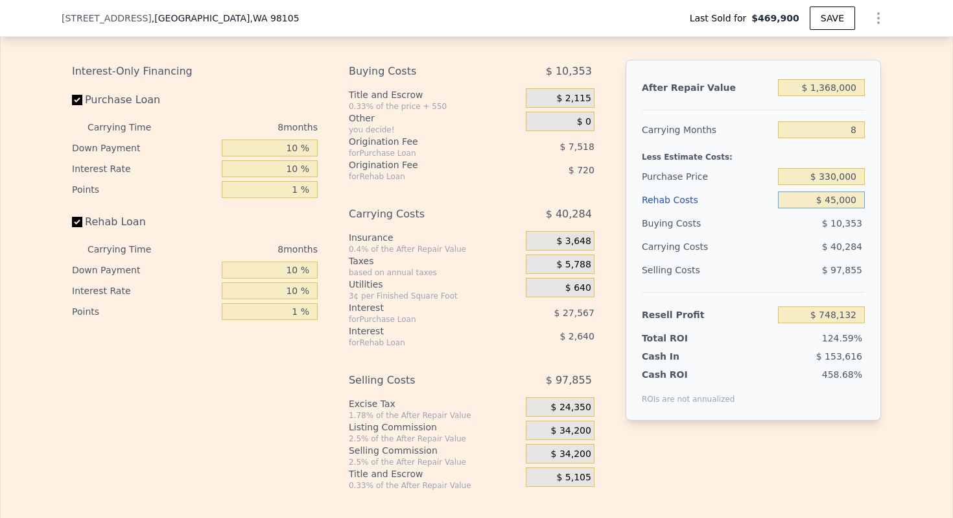
type input "$ 704,608"
type input "$ 45,000"
click at [850, 131] on input "8" at bounding box center [821, 129] width 87 height 17
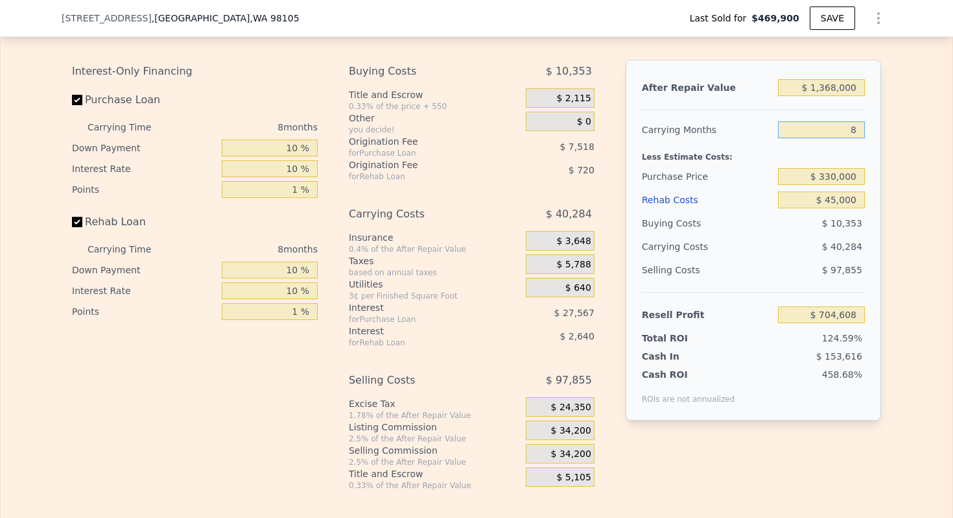
type input "4"
type input "$ 724,750"
type input "4"
click at [713, 163] on div "Less Estimate Costs:" at bounding box center [753, 152] width 223 height 23
click at [580, 430] on span "$ 34,200" at bounding box center [571, 431] width 40 height 12
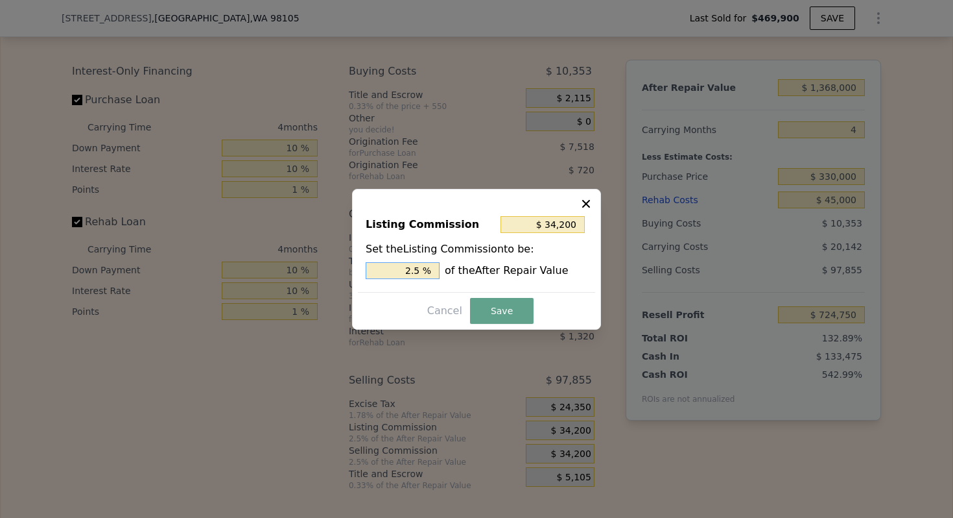
click at [412, 270] on input "2.5 %" at bounding box center [403, 270] width 74 height 17
type input "$ 0"
type input "0 %"
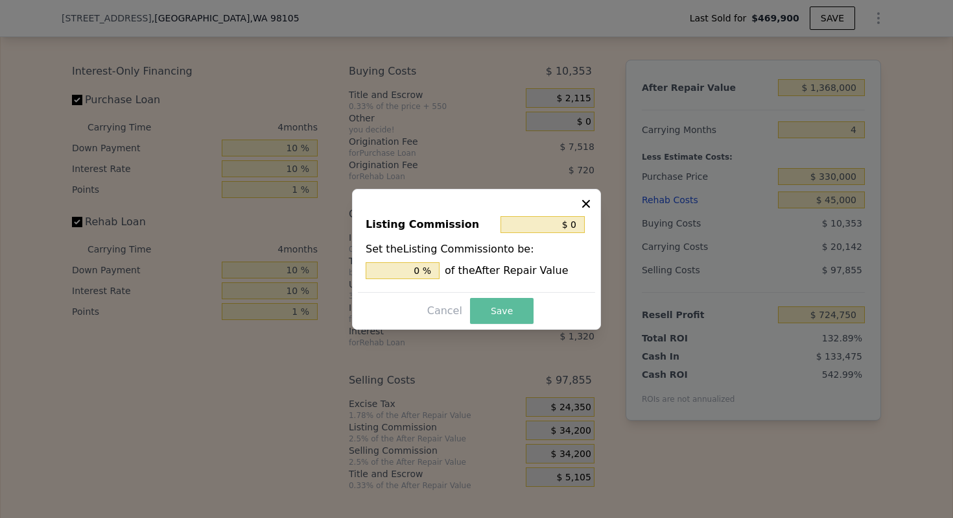
click at [512, 302] on button "Save" at bounding box center [502, 311] width 64 height 26
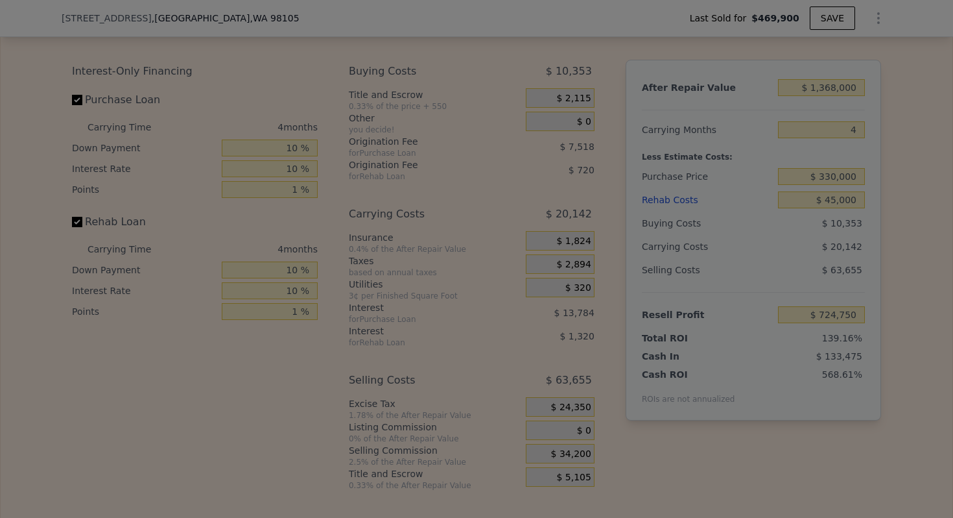
type input "$ 758,950"
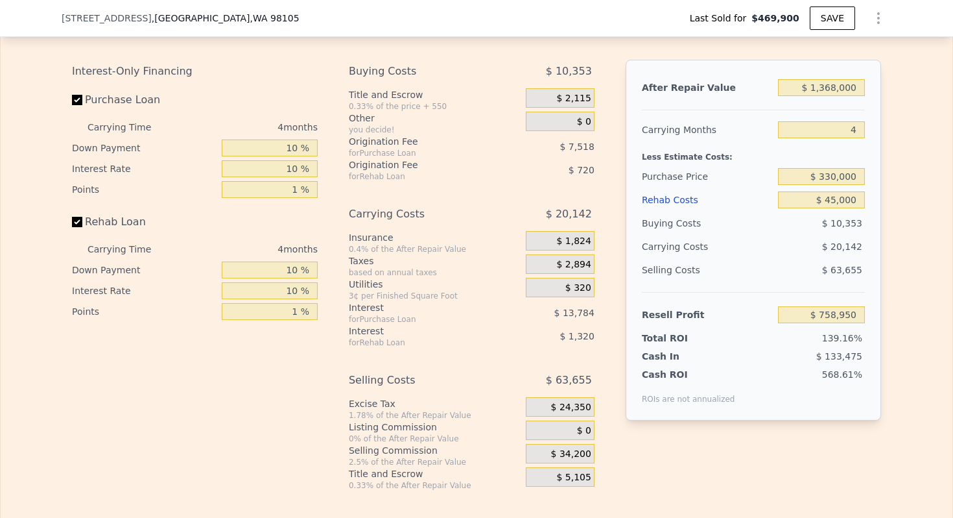
click at [571, 409] on span "$ 24,350" at bounding box center [571, 407] width 40 height 12
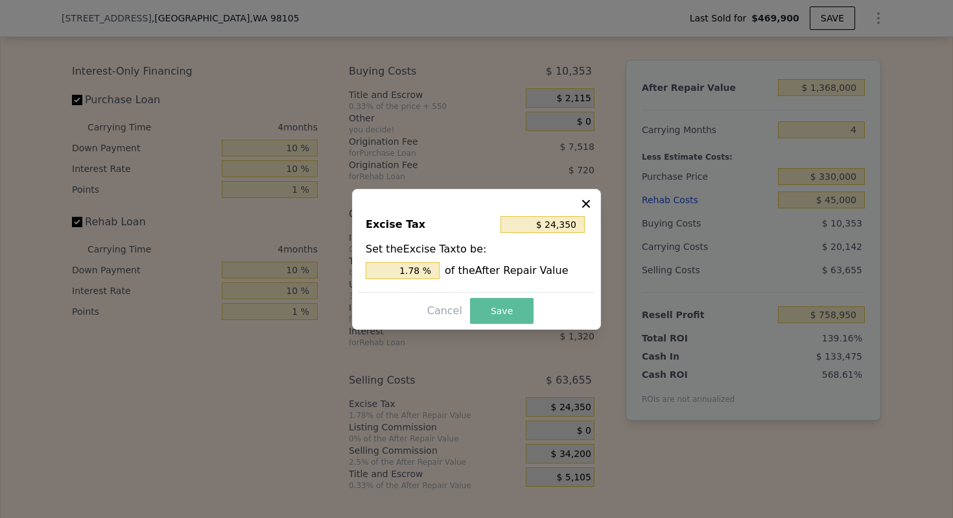
click at [507, 307] on button "Save" at bounding box center [502, 311] width 64 height 26
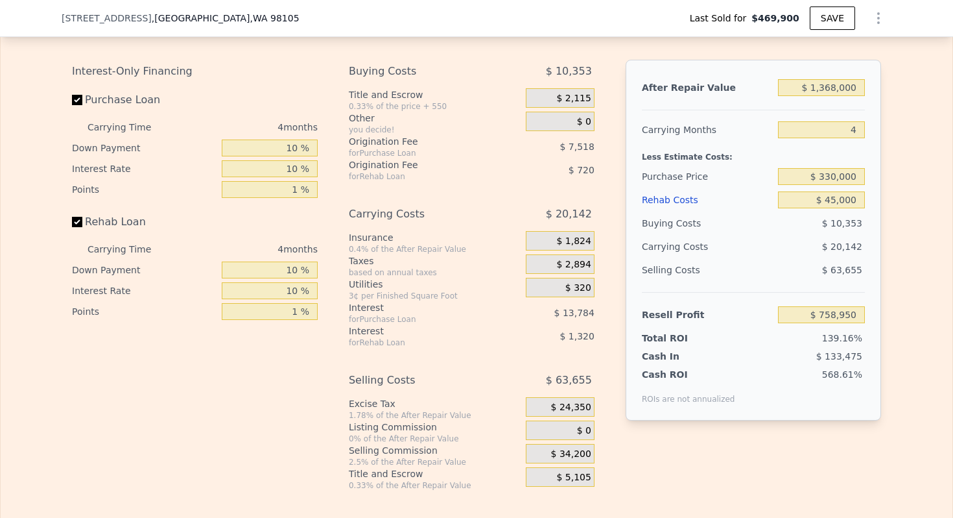
click at [828, 95] on div "$ 1,368,000" at bounding box center [821, 87] width 87 height 23
click at [828, 95] on input "$ 1,368,000" at bounding box center [821, 87] width 87 height 17
type input "$ 4"
type input "-$ 544,117"
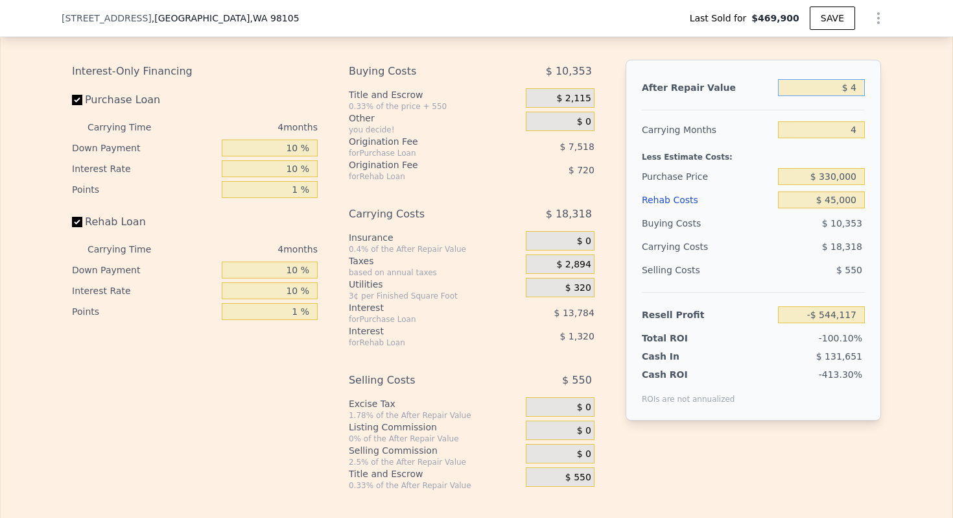
type input "$ 47"
type input "-$ 544,076"
type input "$ 470"
type input "-$ 543,674"
type input "$ 4,700"
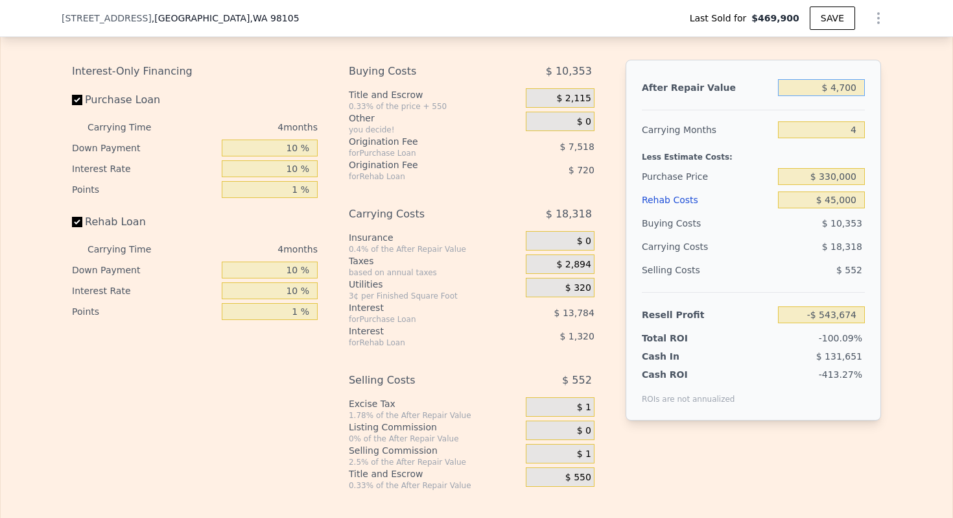
type input "-$ 539,645"
type input "$ 47,000"
type input "-$ 499,353"
type input "$ 470,000"
click at [630, 178] on div "After Repair Value $ 470,000 Carrying Months 4 Less Estimate Costs: Purchase Pr…" at bounding box center [754, 240] width 256 height 361
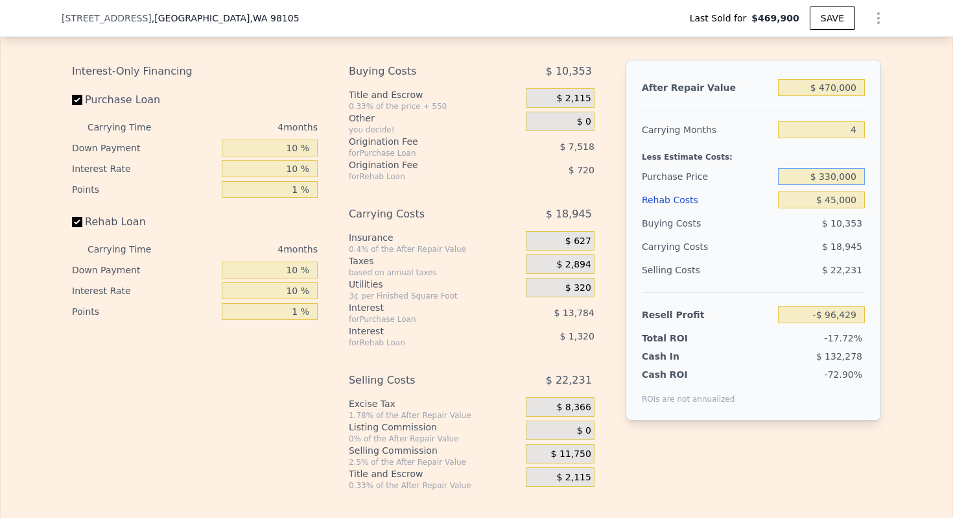
click at [828, 174] on input "$ 330,000" at bounding box center [821, 176] width 87 height 17
click at [631, 151] on div "After Repair Value $ 470,000 Carrying Months 4 Less Estimate Costs: Purchase Pr…" at bounding box center [754, 240] width 256 height 361
